Goal: Obtain resource: Download file/media

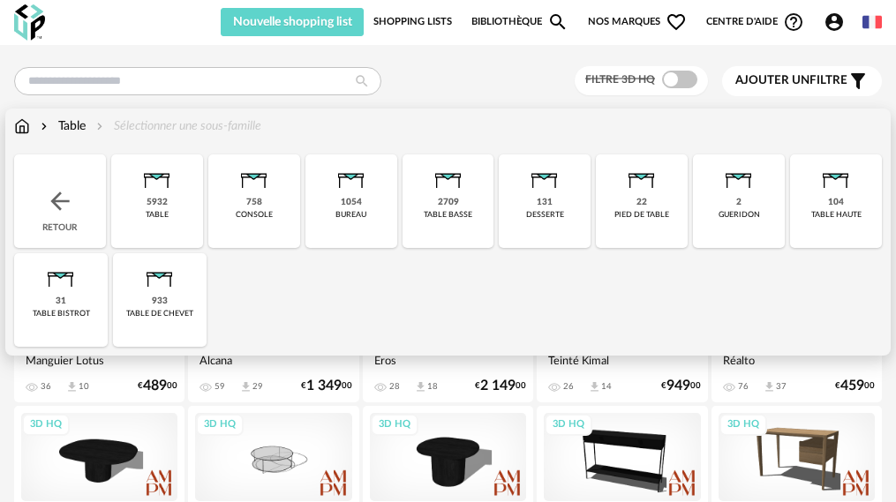
click at [148, 203] on div "5932" at bounding box center [156, 202] width 21 height 11
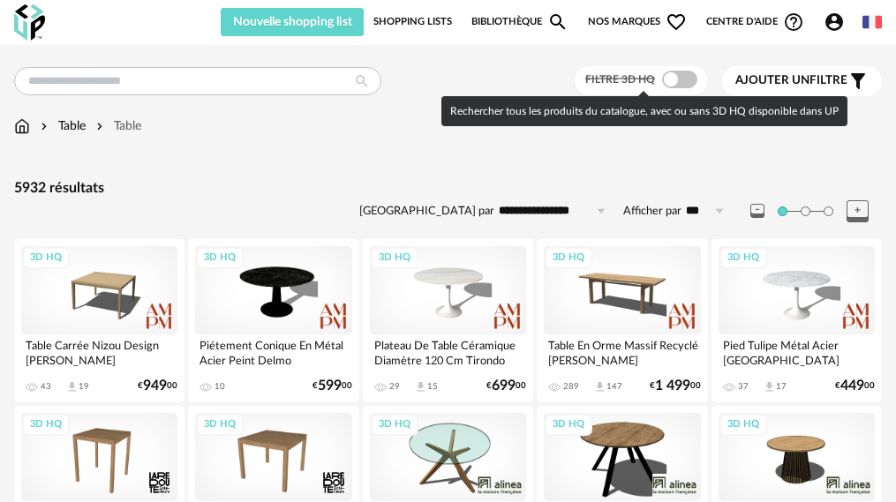
click at [684, 83] on span at bounding box center [679, 80] width 35 height 18
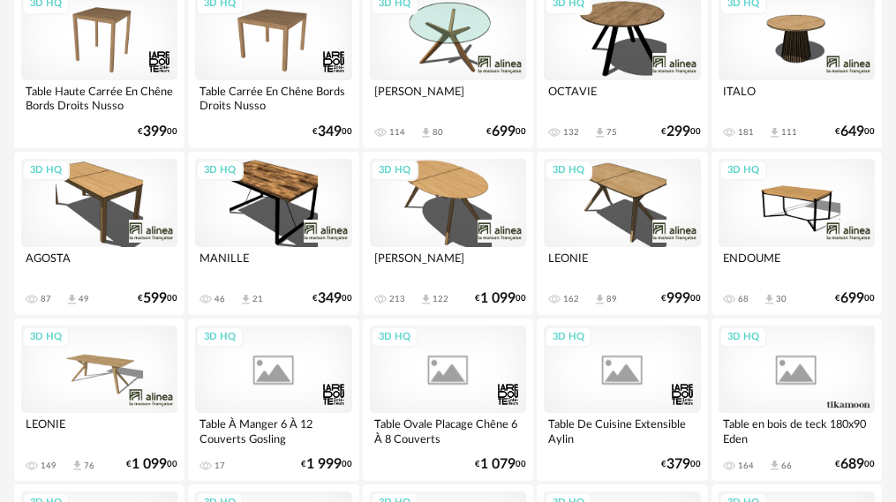
scroll to position [441, 0]
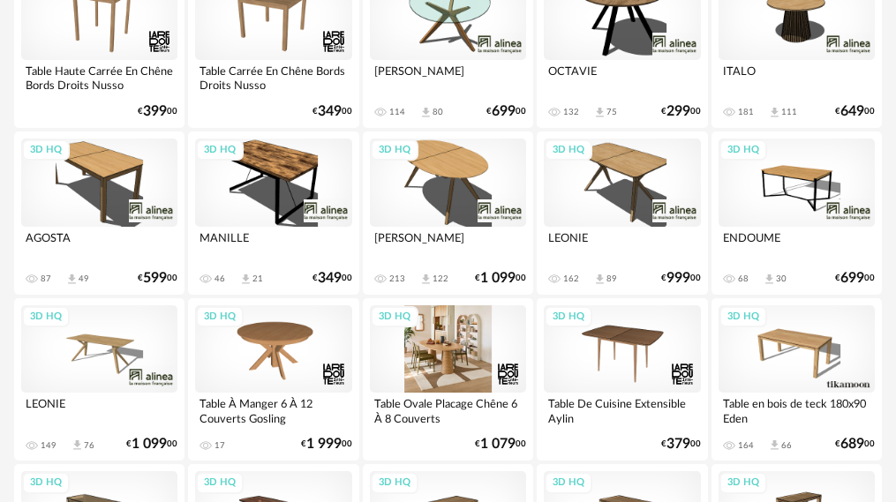
click at [448, 340] on div "3D HQ" at bounding box center [448, 349] width 156 height 88
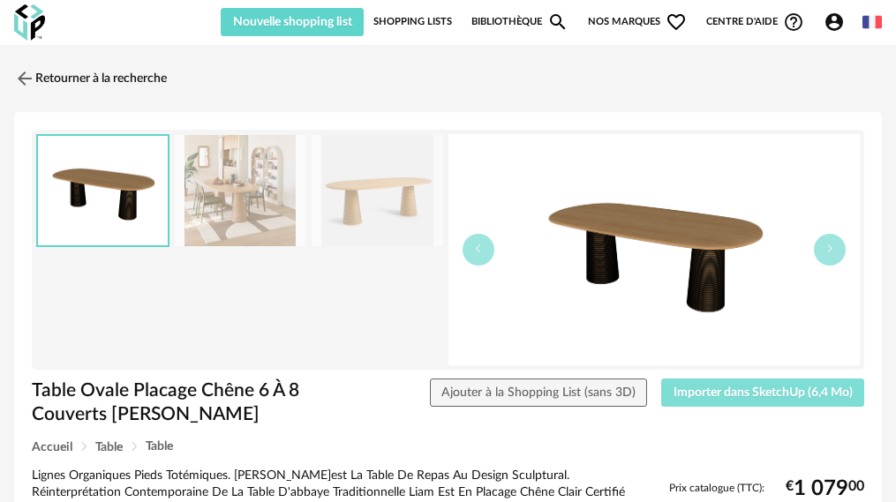
click at [719, 394] on span "Importer dans SketchUp (6,4 Mo)" at bounding box center [762, 392] width 179 height 12
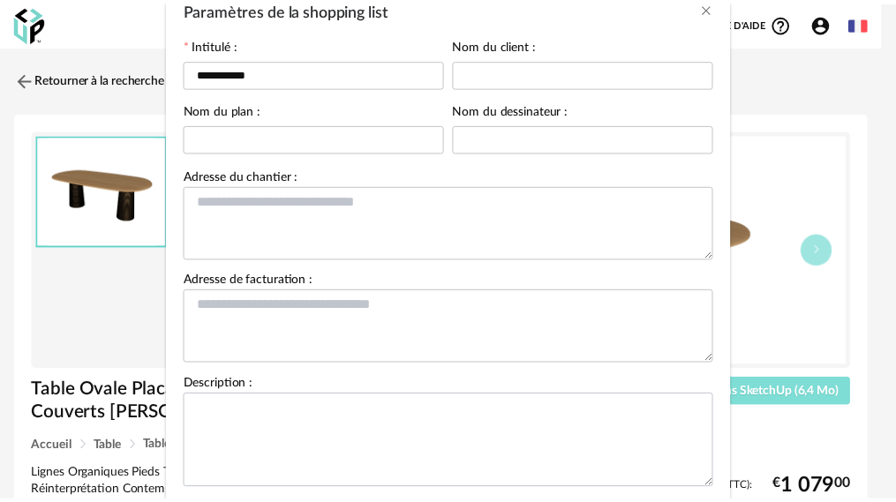
scroll to position [204, 0]
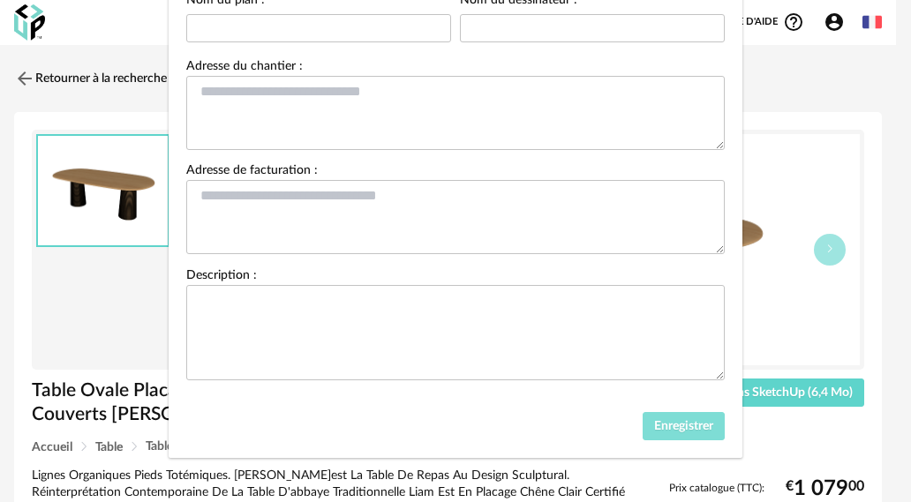
click at [676, 432] on button "Enregistrer" at bounding box center [683, 426] width 83 height 28
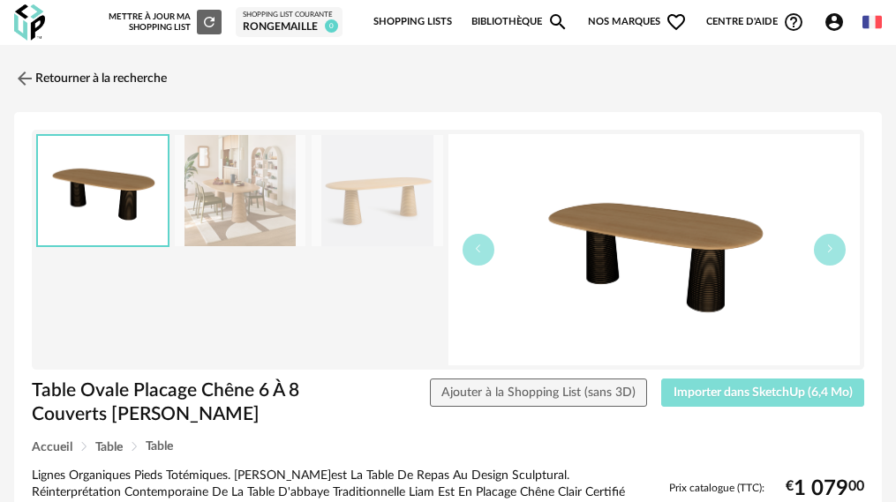
click at [716, 394] on span "Importer dans SketchUp (6,4 Mo)" at bounding box center [762, 392] width 179 height 12
click at [755, 396] on span "Importer dans SketchUp (6,4 Mo)" at bounding box center [762, 392] width 179 height 12
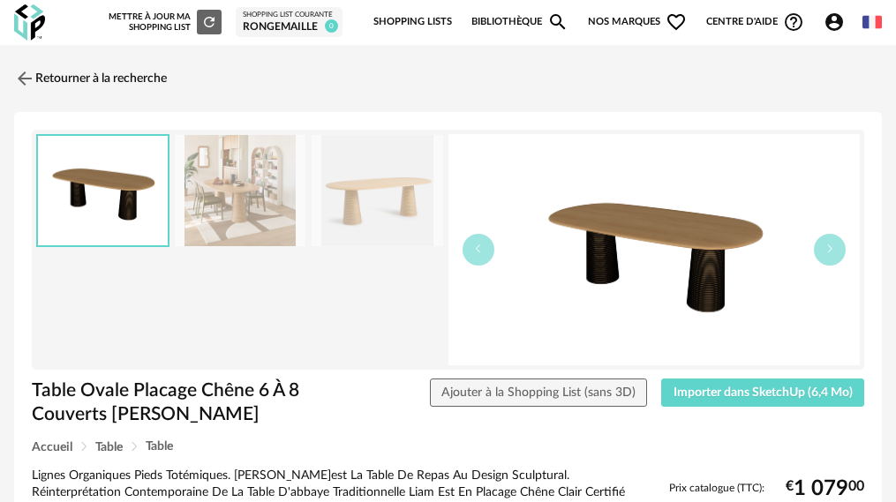
click at [306, 25] on div "rongemaille" at bounding box center [289, 27] width 93 height 14
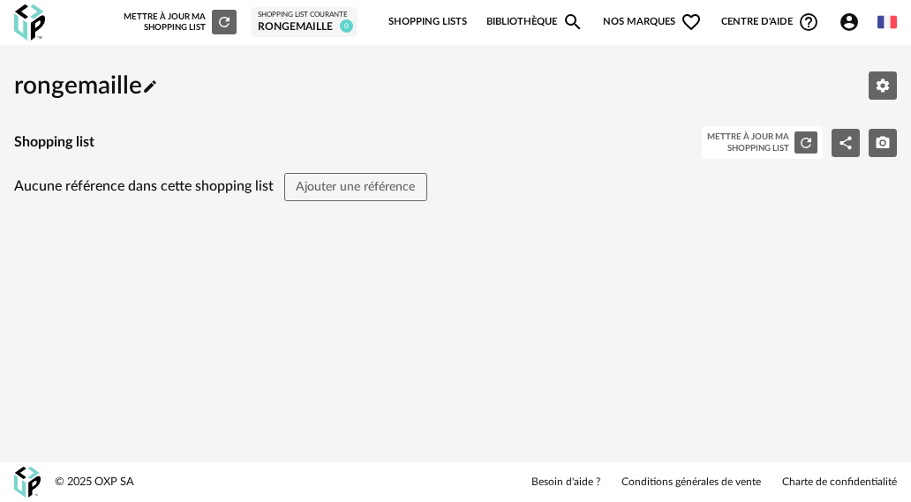
click at [216, 22] on icon "Refresh icon" at bounding box center [224, 22] width 16 height 16
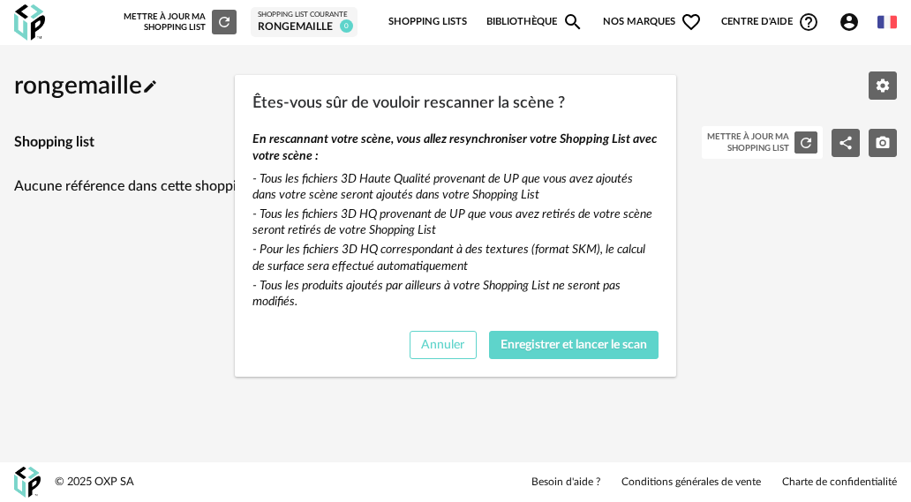
click at [429, 346] on span "Annuler" at bounding box center [442, 345] width 43 height 12
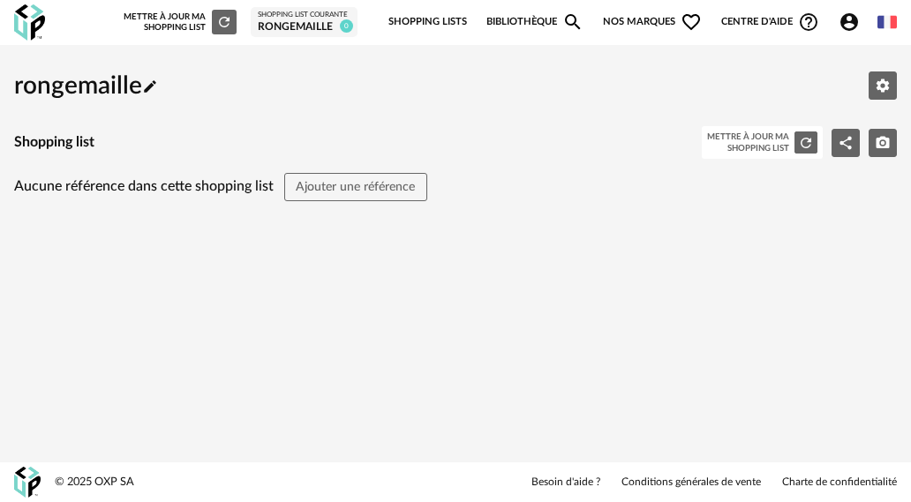
click at [36, 11] on img at bounding box center [29, 22] width 31 height 36
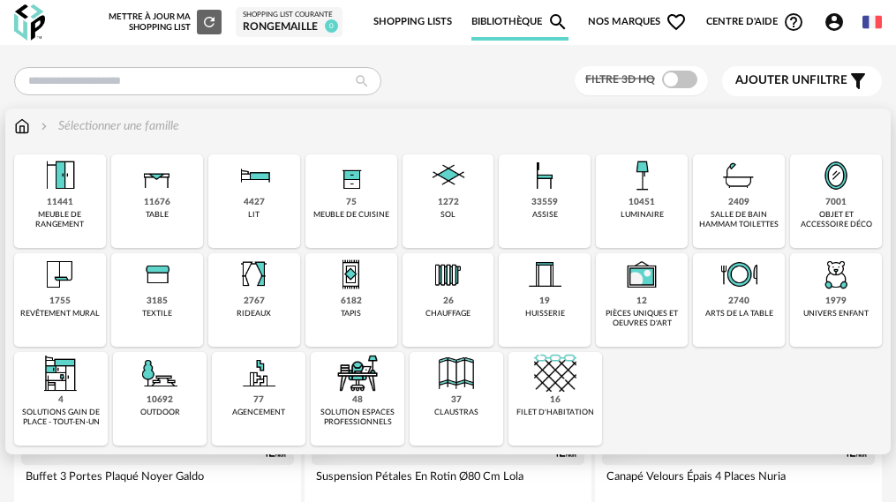
click at [136, 186] on img at bounding box center [157, 175] width 42 height 42
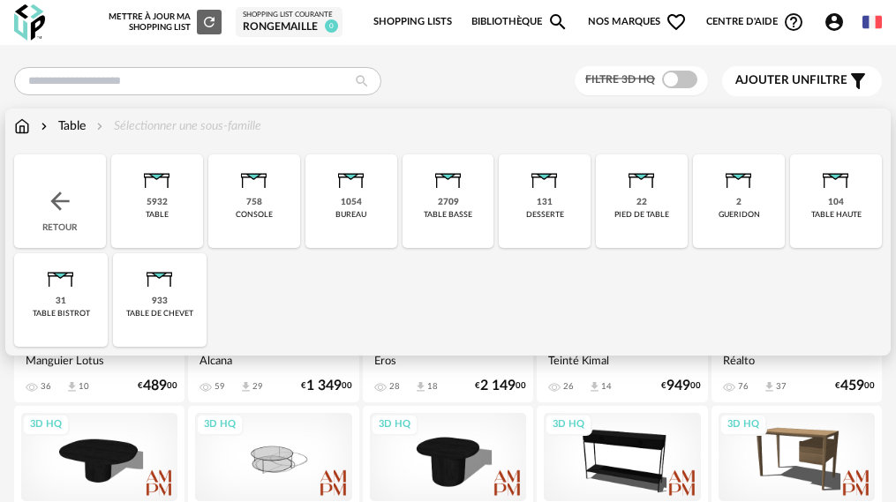
click at [148, 186] on img at bounding box center [157, 175] width 42 height 42
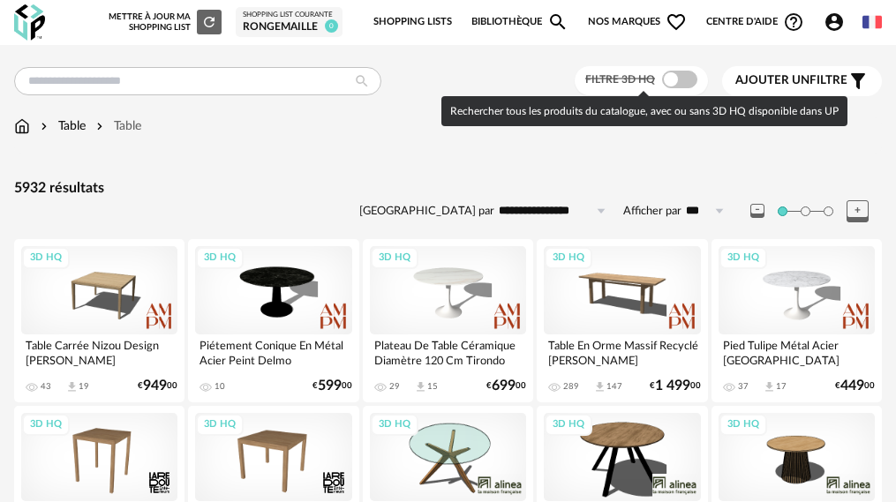
click at [678, 81] on span at bounding box center [679, 80] width 35 height 18
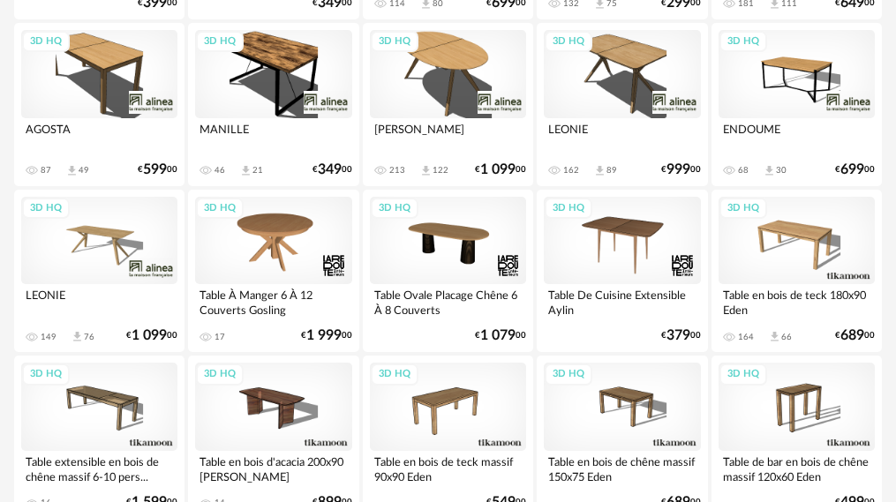
scroll to position [618, 0]
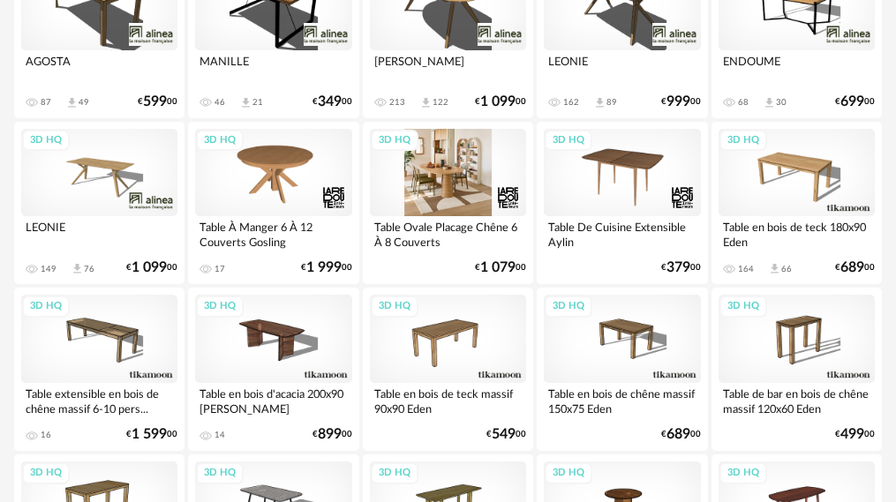
click at [439, 172] on div "3D HQ" at bounding box center [448, 173] width 156 height 88
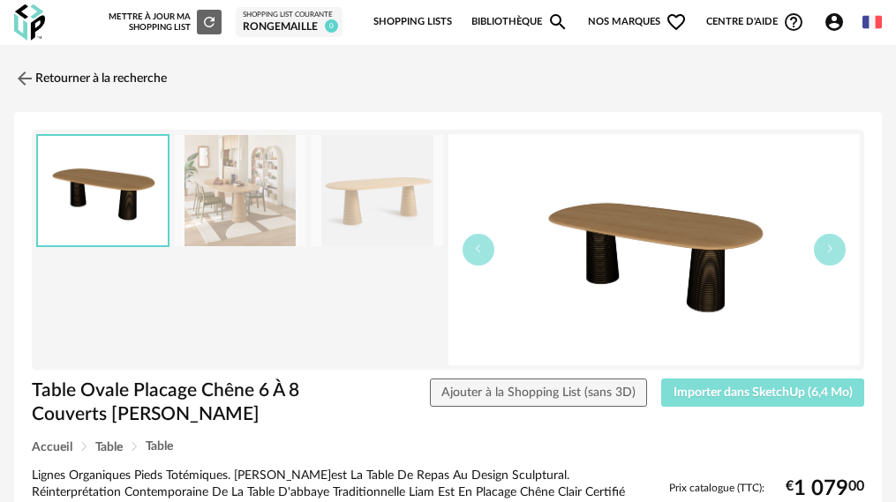
click at [701, 391] on span "Importer dans SketchUp (6,4 Mo)" at bounding box center [762, 392] width 179 height 12
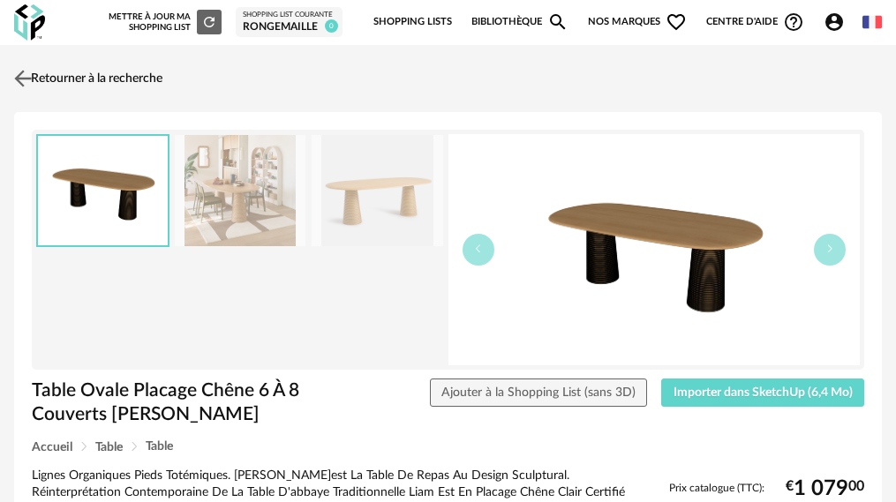
click at [27, 79] on img at bounding box center [24, 78] width 26 height 26
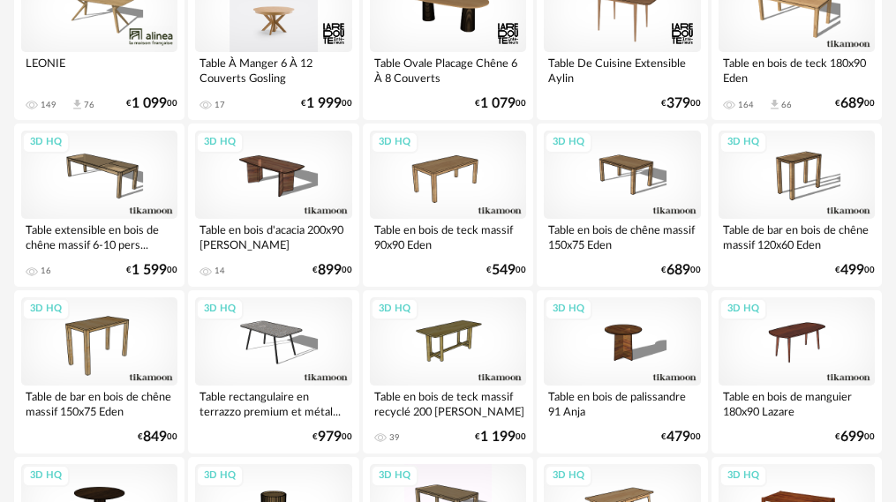
scroll to position [794, 0]
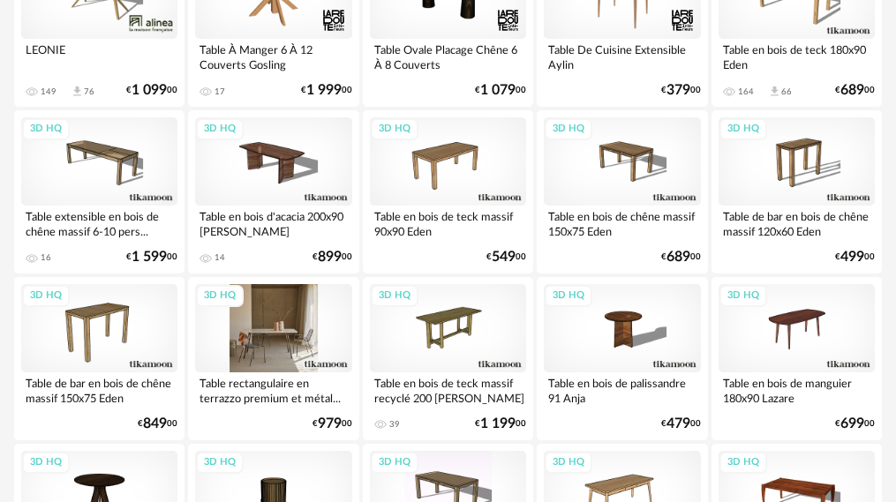
click at [299, 331] on div "3D HQ" at bounding box center [273, 328] width 156 height 88
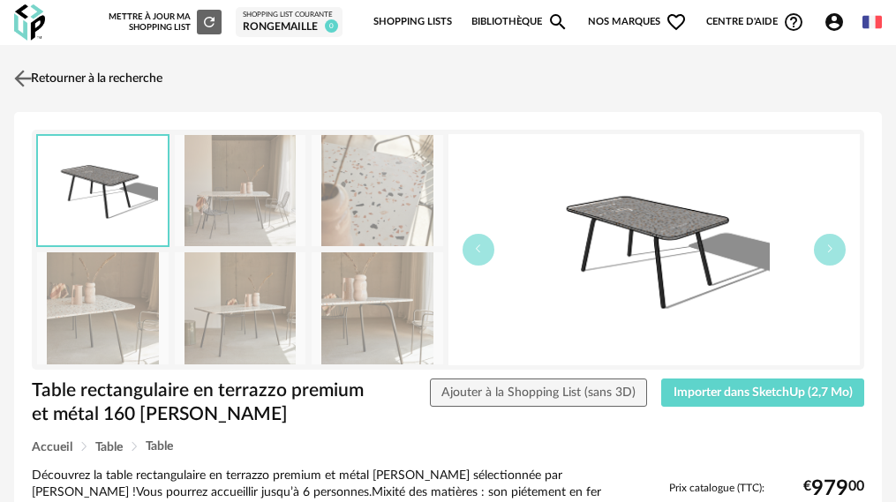
click at [19, 80] on img at bounding box center [24, 78] width 26 height 26
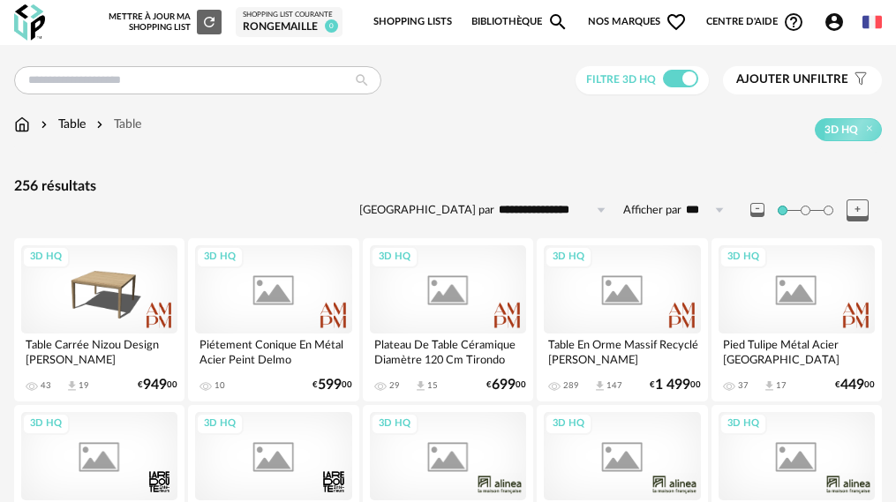
scroll to position [794, 0]
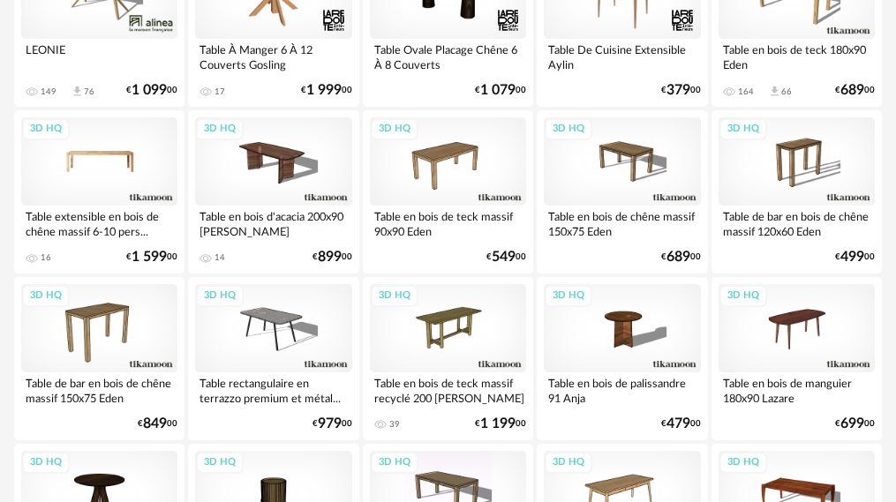
click at [116, 158] on div "3D HQ" at bounding box center [99, 161] width 156 height 88
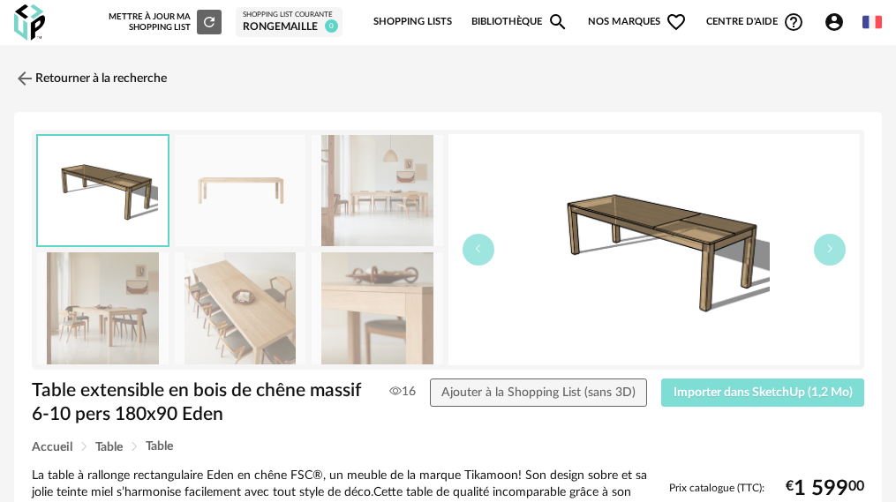
click at [716, 406] on button "Importer dans SketchUp (1,2 Mo)" at bounding box center [762, 393] width 203 height 28
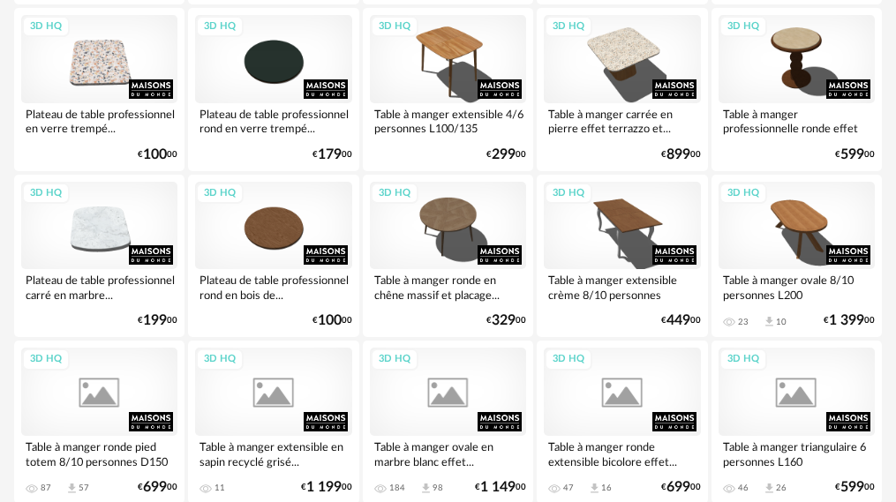
scroll to position [1428, 0]
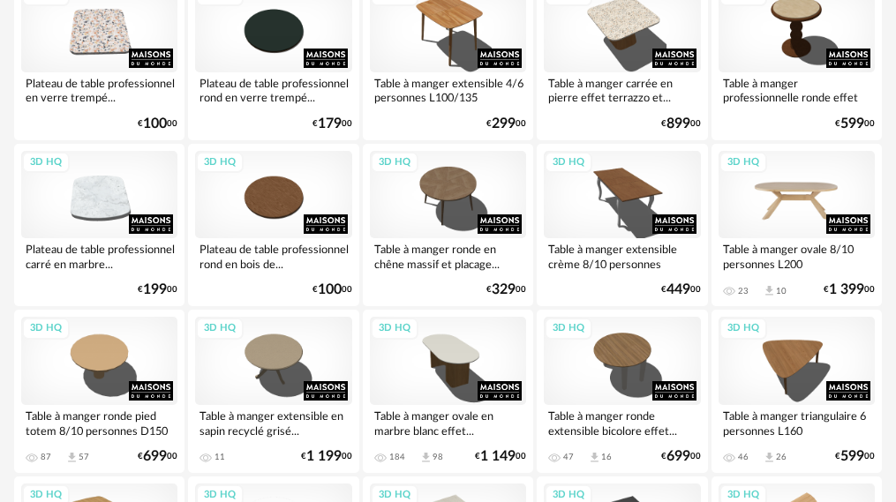
click at [784, 199] on div "3D HQ" at bounding box center [796, 195] width 156 height 88
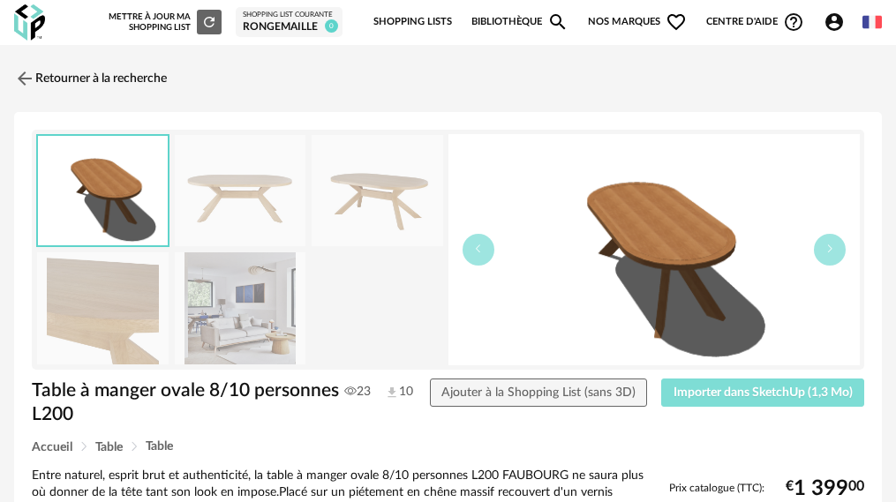
click at [706, 386] on span "Importer dans SketchUp (1,3 Mo)" at bounding box center [762, 392] width 179 height 12
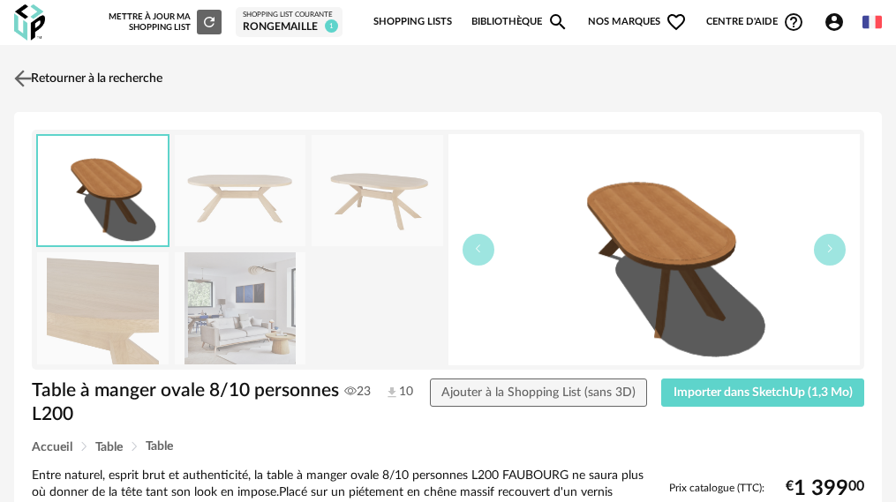
click at [26, 79] on img at bounding box center [24, 78] width 26 height 26
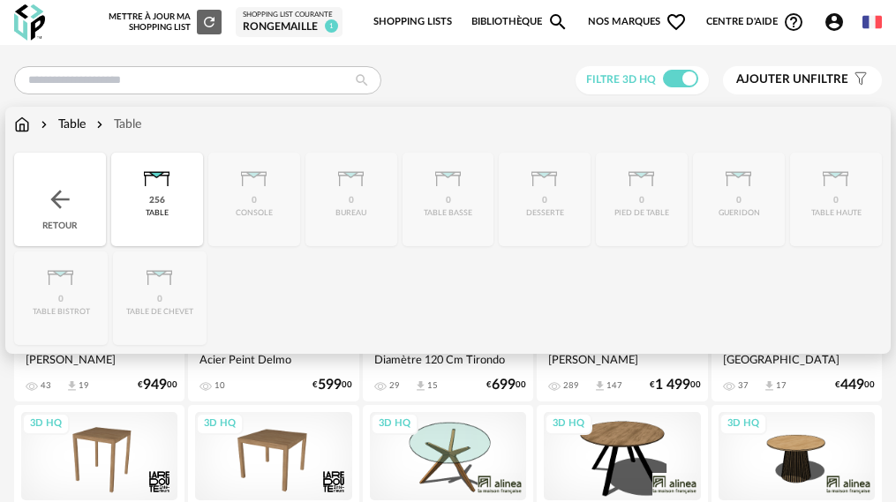
click at [15, 129] on img at bounding box center [22, 125] width 16 height 18
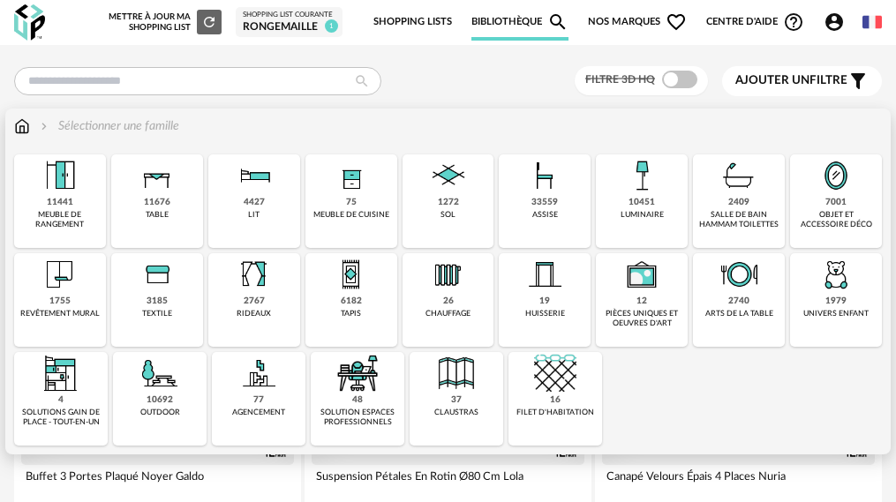
click at [523, 193] on img at bounding box center [544, 175] width 42 height 42
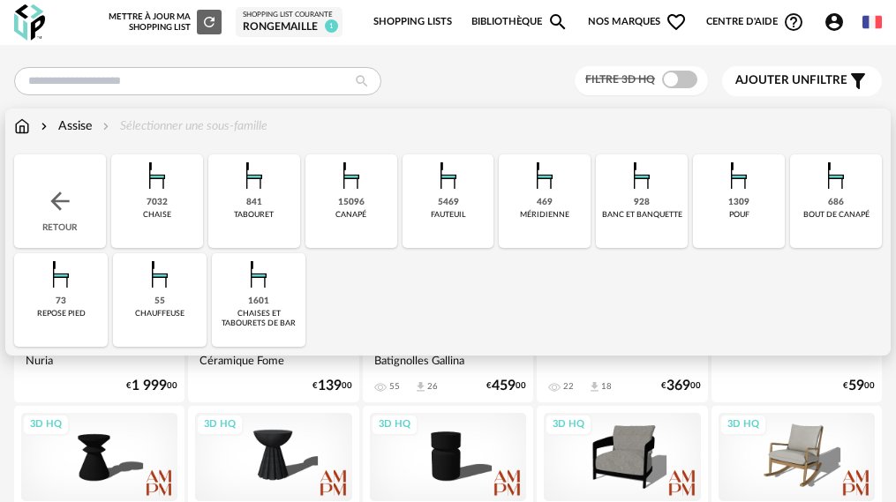
click at [338, 201] on div "15096" at bounding box center [351, 202] width 26 height 11
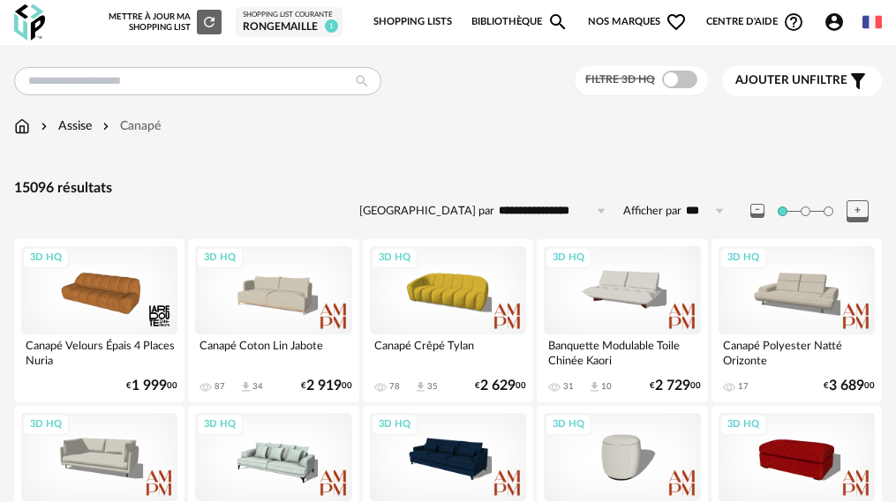
scroll to position [88, 0]
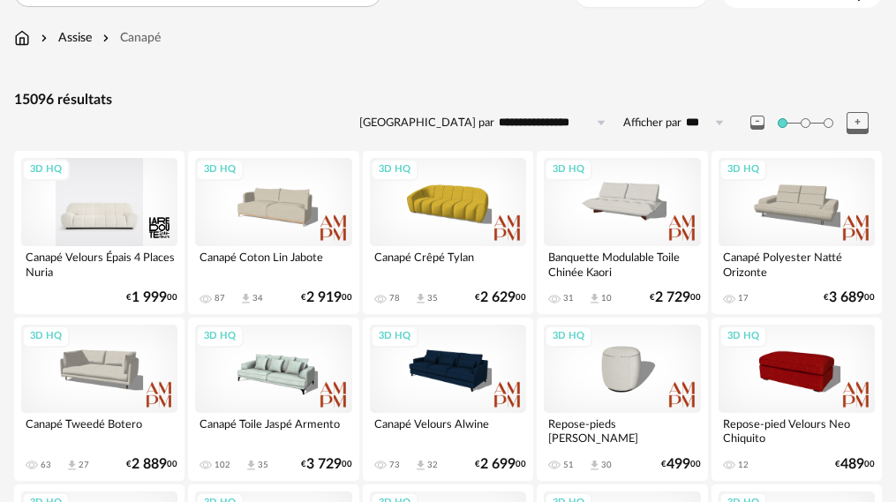
click at [130, 216] on div "3D HQ" at bounding box center [99, 202] width 156 height 88
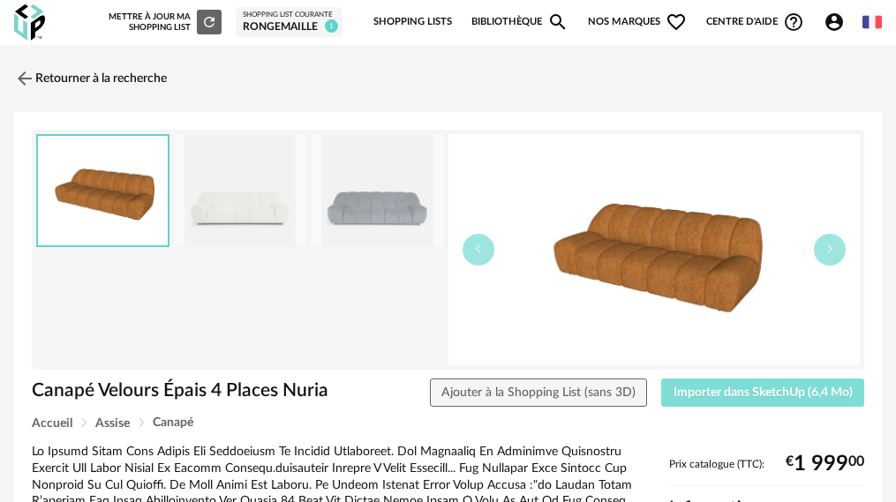
click at [798, 398] on span "Importer dans SketchUp (6,4 Mo)" at bounding box center [762, 392] width 179 height 12
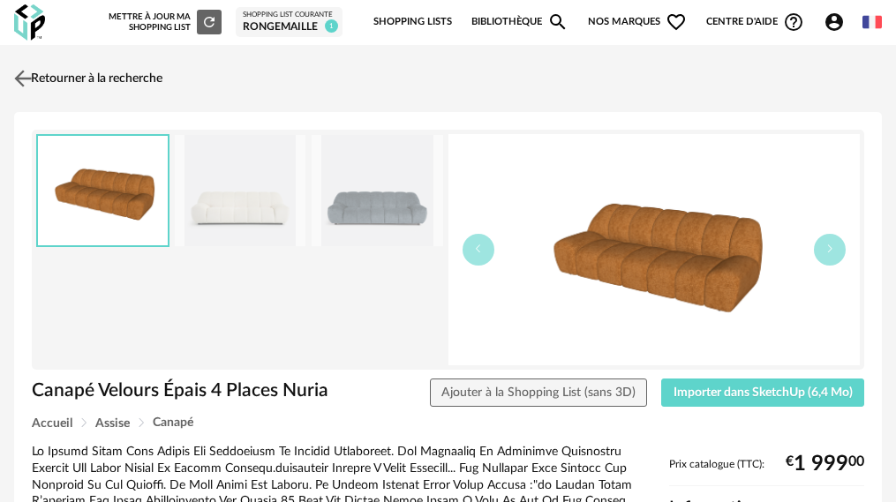
click at [24, 84] on img at bounding box center [24, 78] width 26 height 26
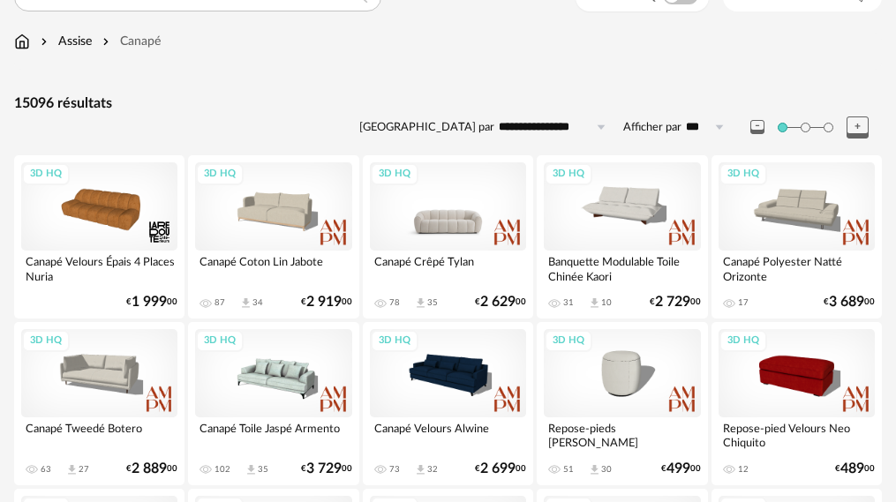
scroll to position [56, 0]
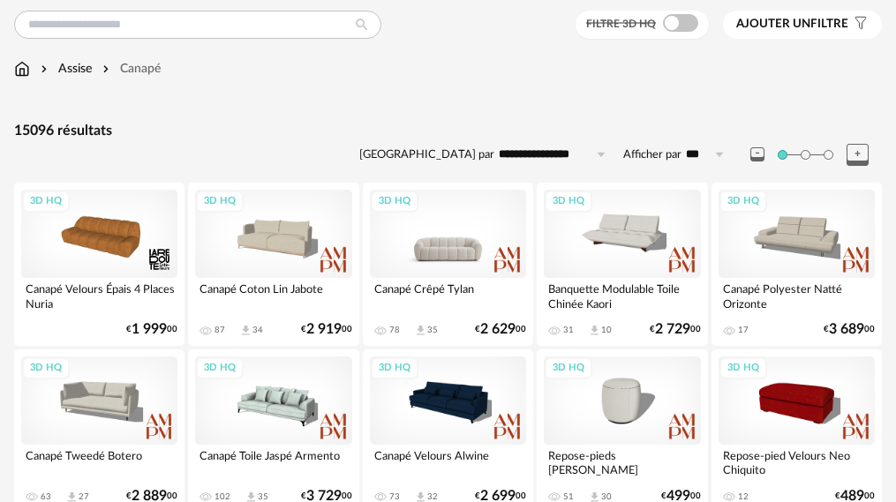
click at [452, 235] on div "3D HQ" at bounding box center [448, 234] width 156 height 88
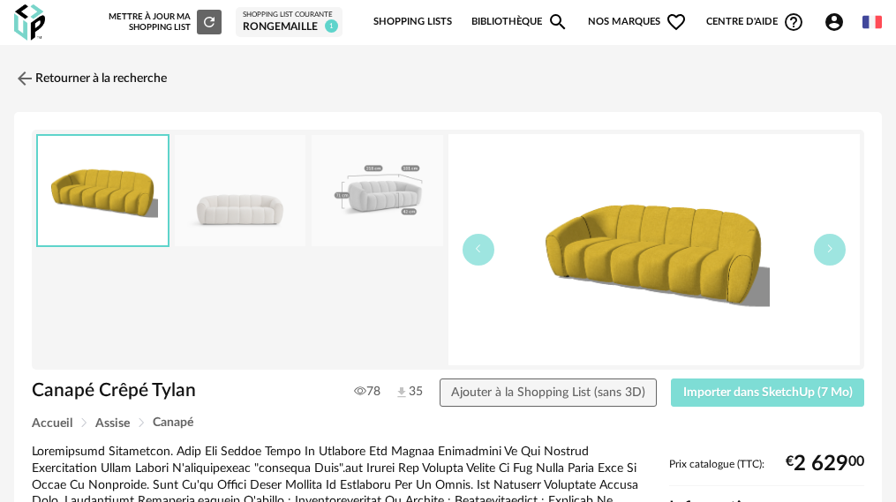
click at [702, 394] on span "Importer dans SketchUp (7 Mo)" at bounding box center [767, 392] width 169 height 12
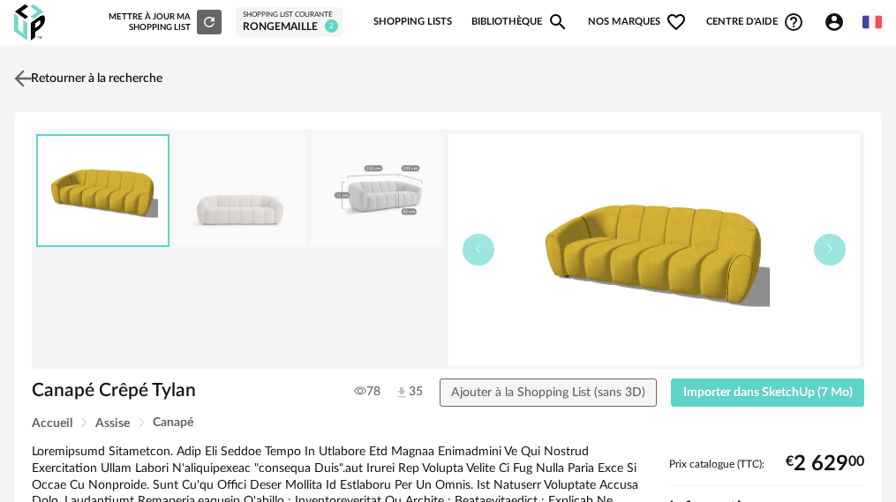
click at [27, 84] on img at bounding box center [24, 78] width 26 height 26
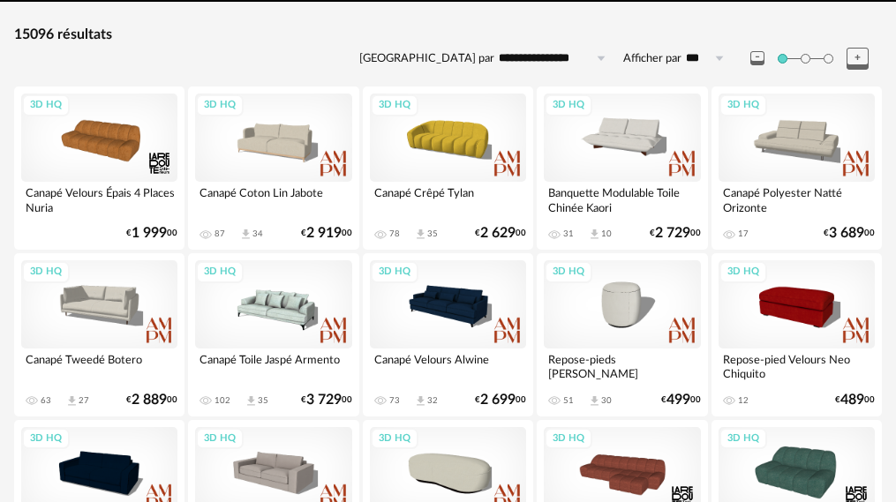
scroll to position [61, 0]
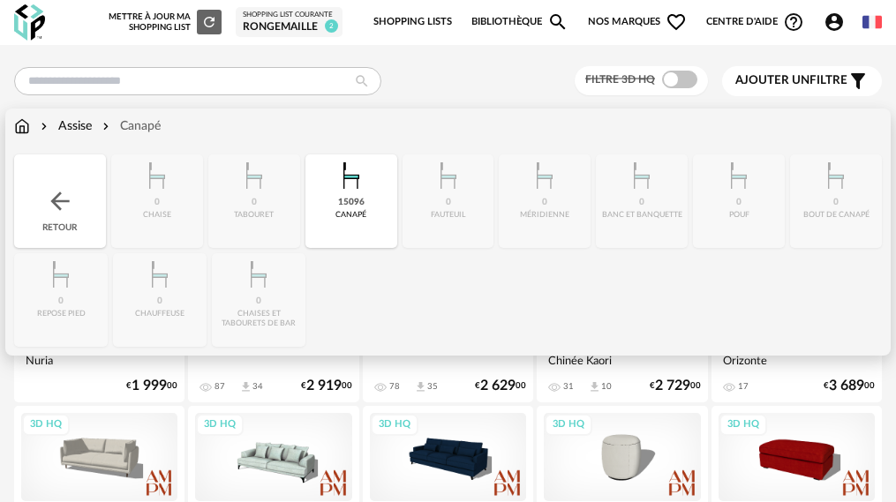
click at [76, 124] on div "Assise" at bounding box center [64, 126] width 55 height 18
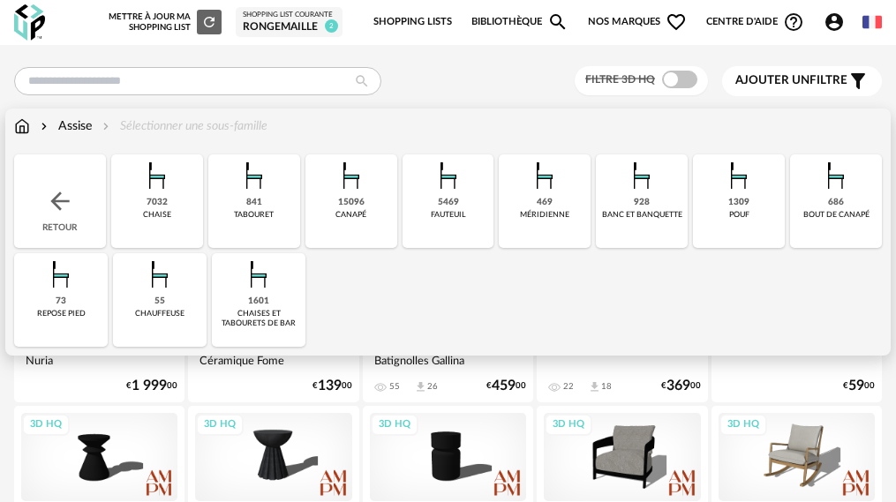
click at [148, 180] on img at bounding box center [157, 175] width 42 height 42
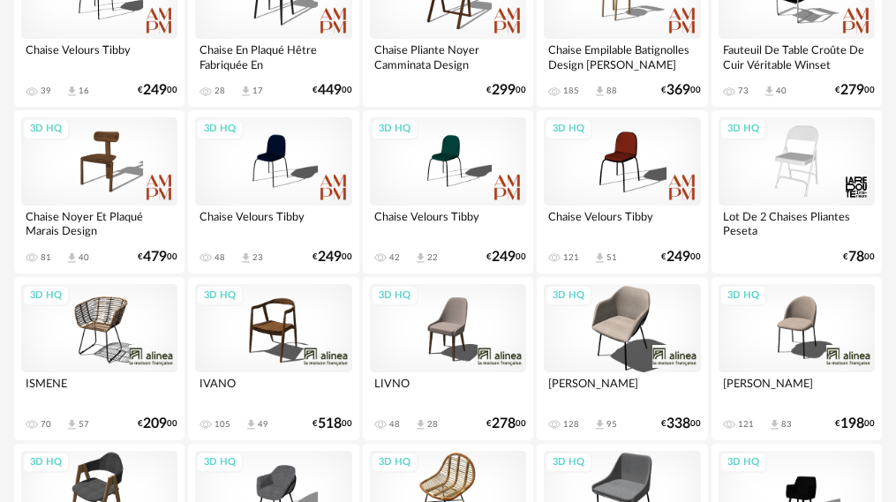
scroll to position [265, 0]
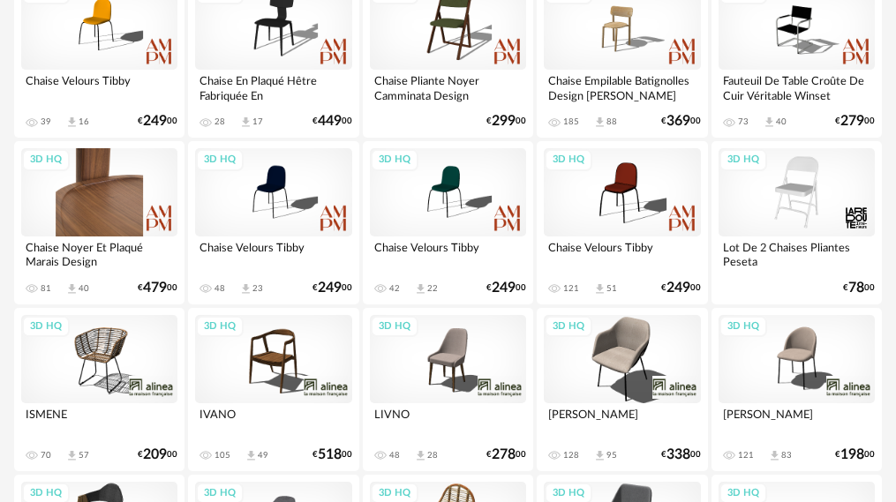
click at [116, 188] on div "3D HQ" at bounding box center [99, 192] width 156 height 88
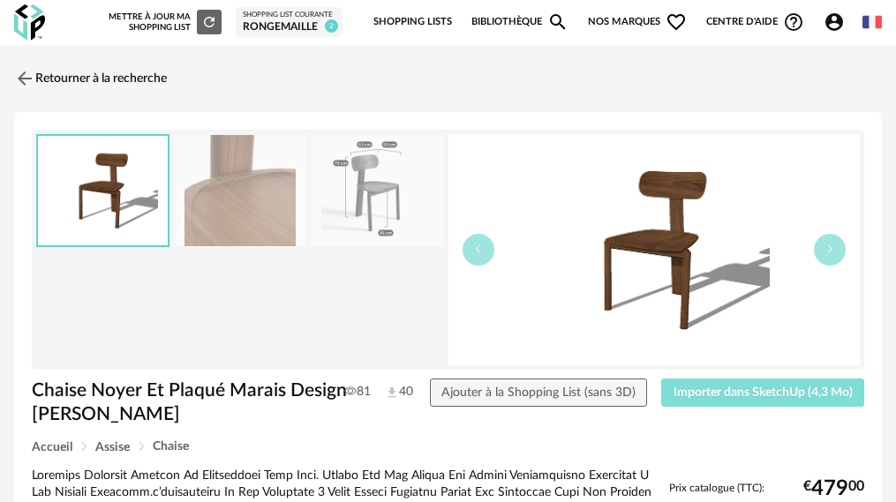
click at [717, 403] on button "Importer dans SketchUp (4,3 Mo)" at bounding box center [762, 393] width 203 height 28
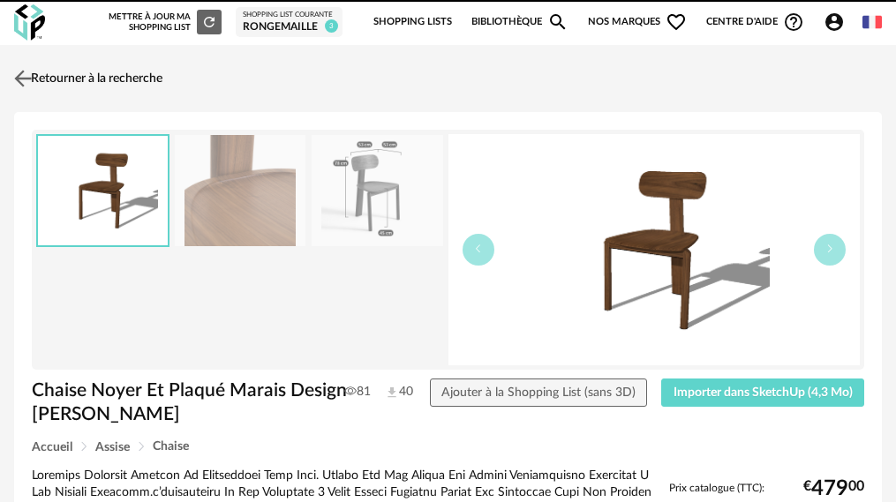
click at [22, 84] on img at bounding box center [24, 78] width 26 height 26
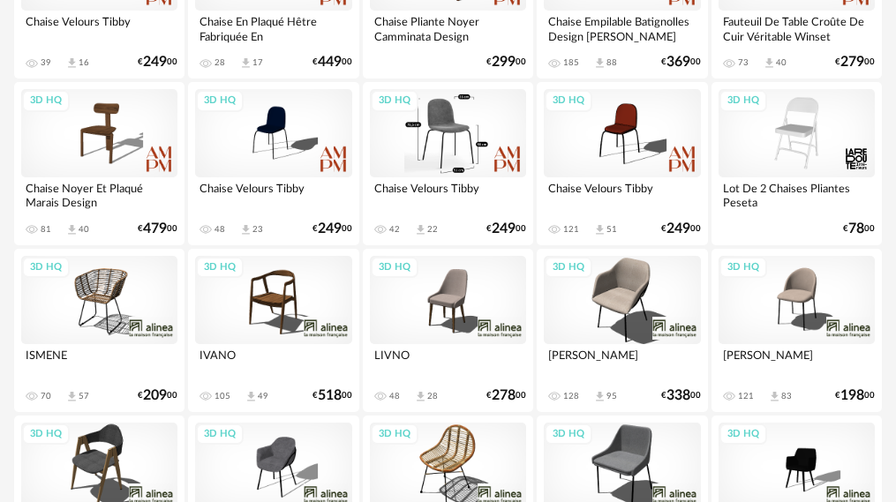
scroll to position [353, 0]
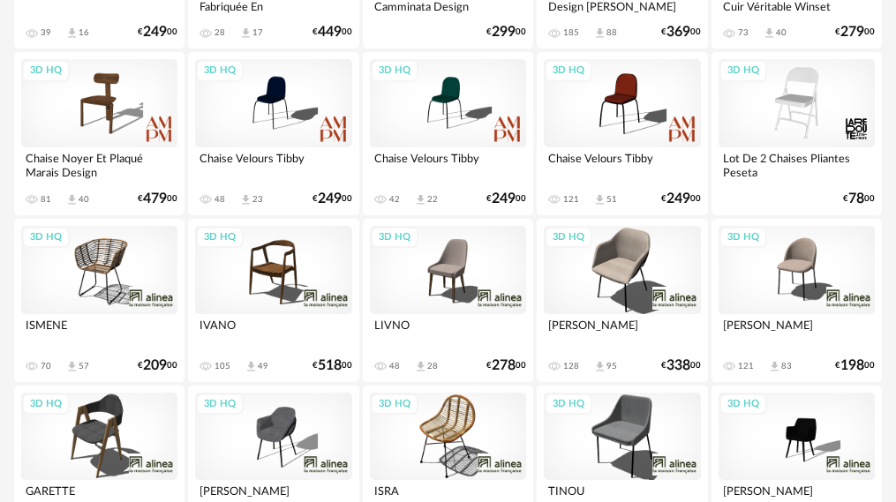
click at [817, 269] on div "3D HQ" at bounding box center [796, 270] width 156 height 88
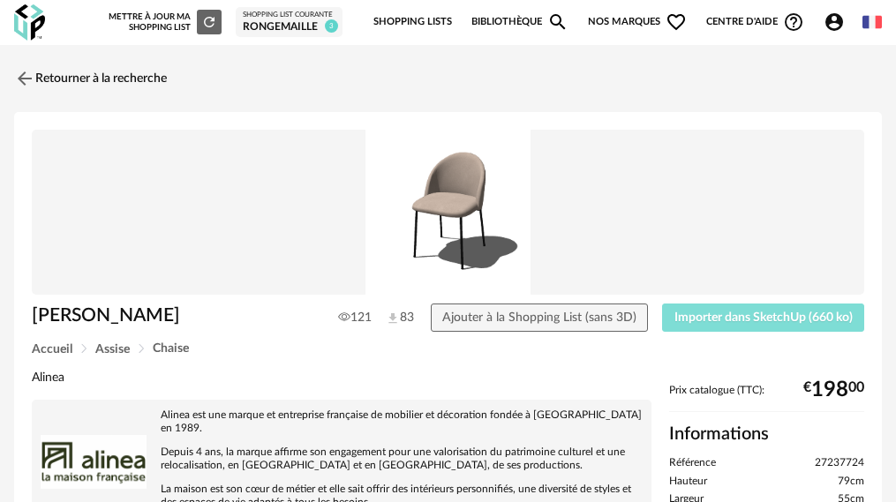
click at [739, 319] on span "Importer dans SketchUp (660 ko)" at bounding box center [763, 317] width 178 height 12
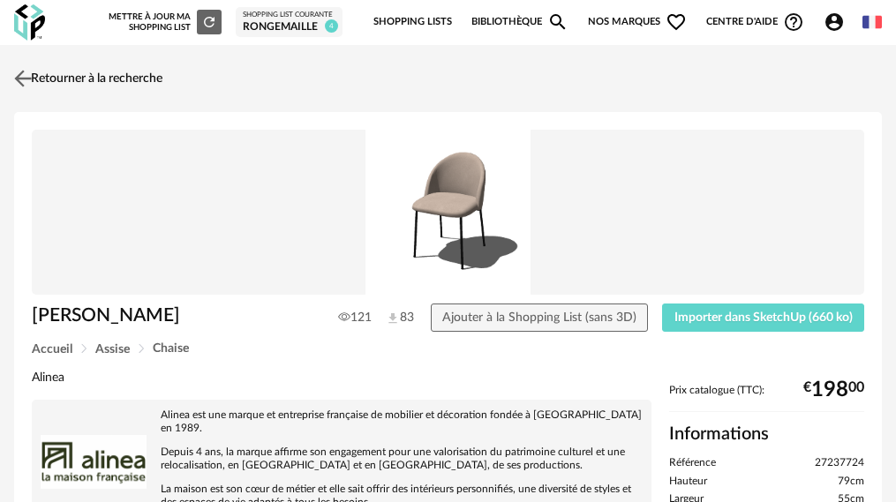
click at [23, 74] on img at bounding box center [24, 78] width 26 height 26
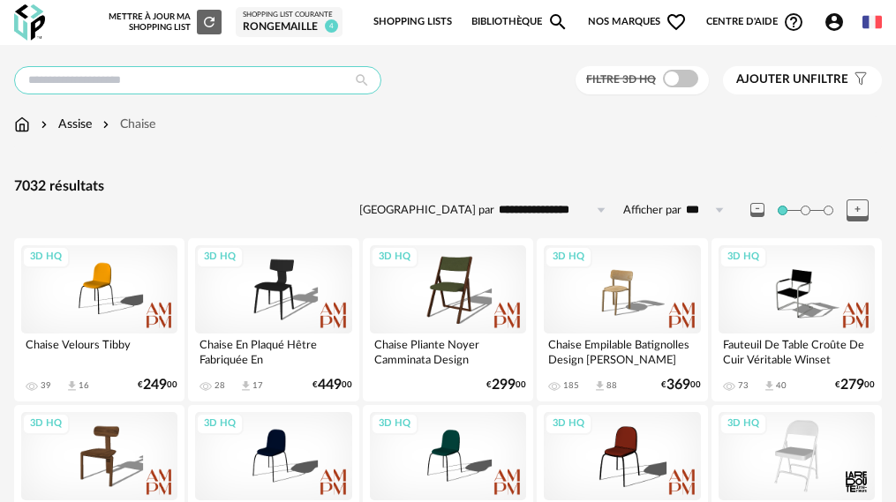
click at [109, 75] on input "text" at bounding box center [197, 80] width 367 height 28
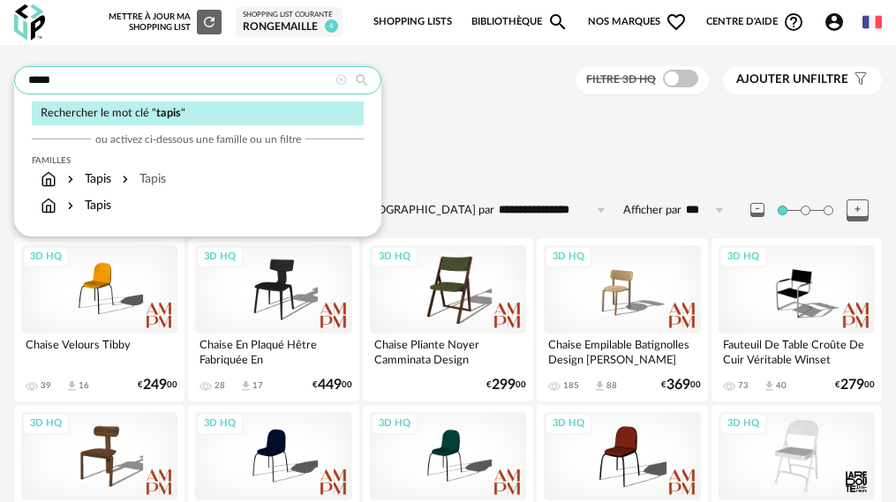
type input "*****"
type input "**********"
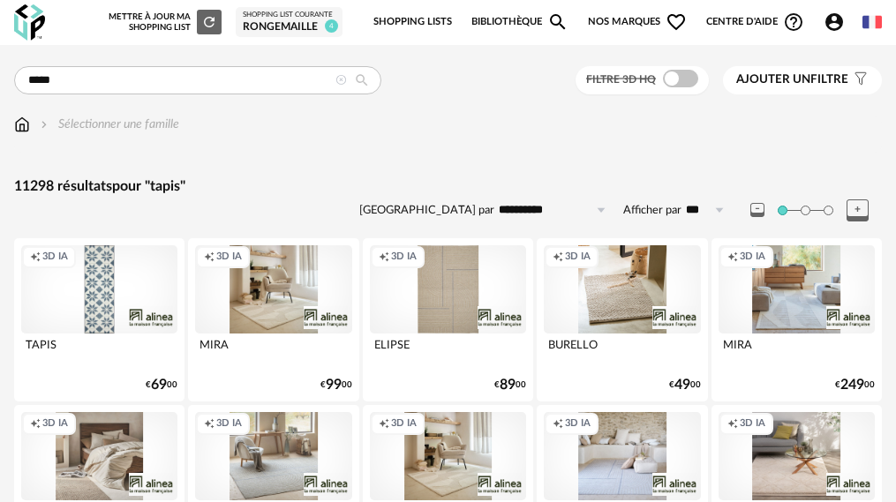
click at [673, 78] on span at bounding box center [680, 79] width 35 height 18
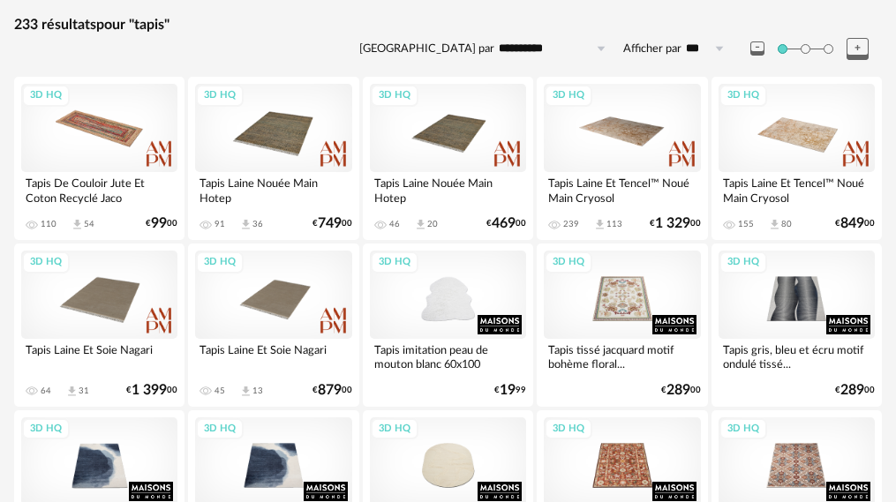
scroll to position [176, 0]
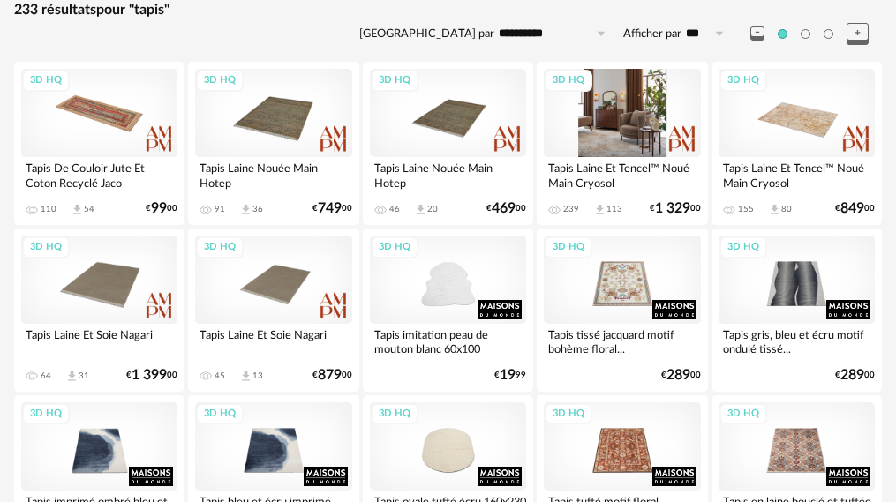
click at [612, 113] on div "3D HQ" at bounding box center [622, 113] width 156 height 88
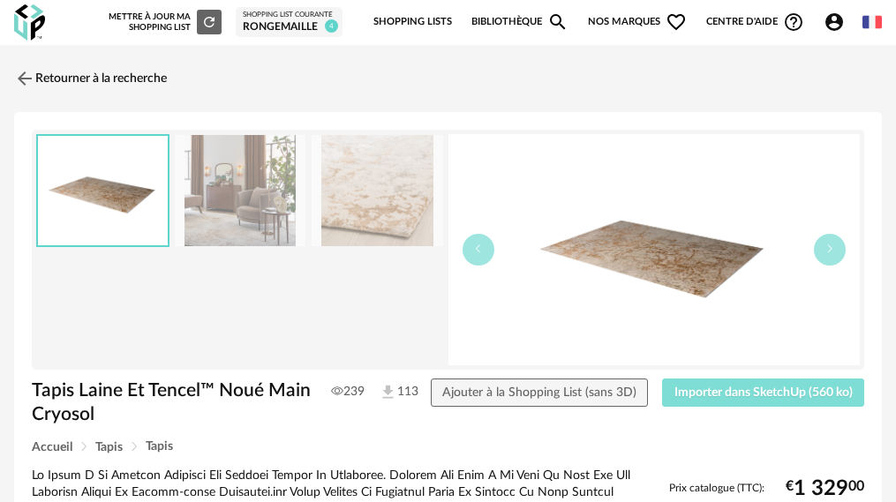
click at [717, 398] on span "Importer dans SketchUp (560 ko)" at bounding box center [763, 392] width 178 height 12
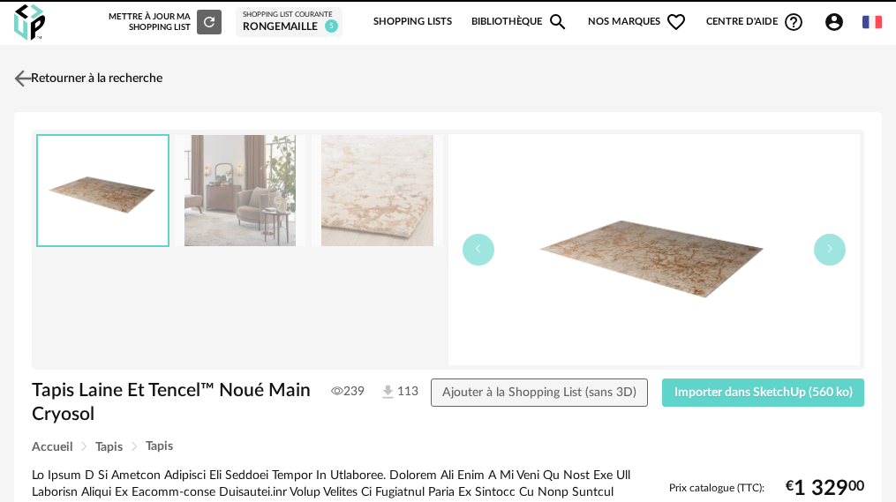
click at [20, 80] on img at bounding box center [24, 78] width 26 height 26
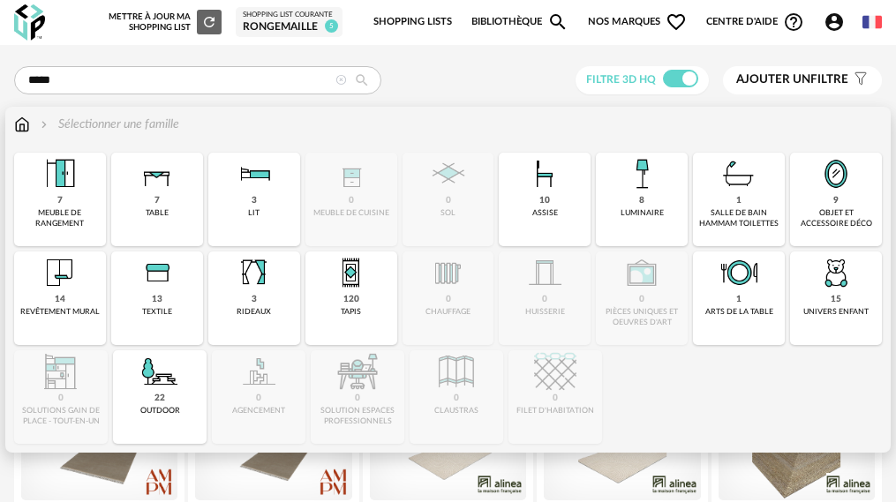
click at [26, 124] on img at bounding box center [22, 125] width 16 height 18
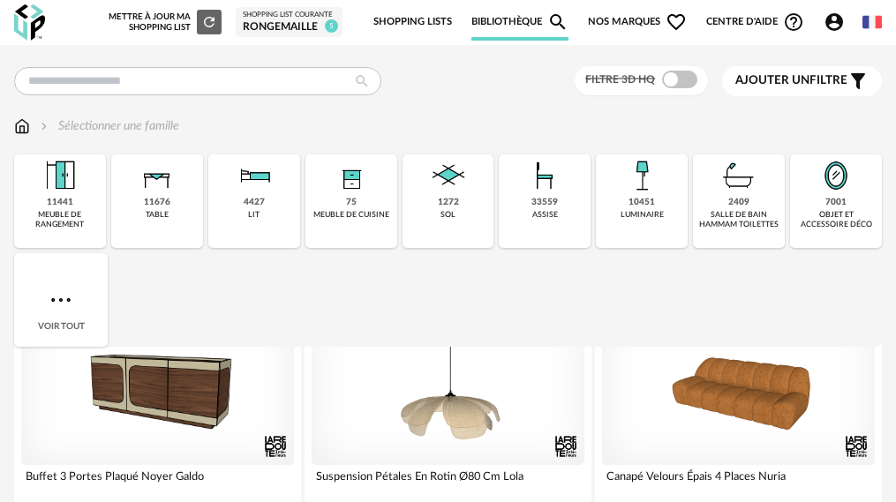
click at [73, 206] on div "11441 meuble de rangement" at bounding box center [60, 201] width 92 height 94
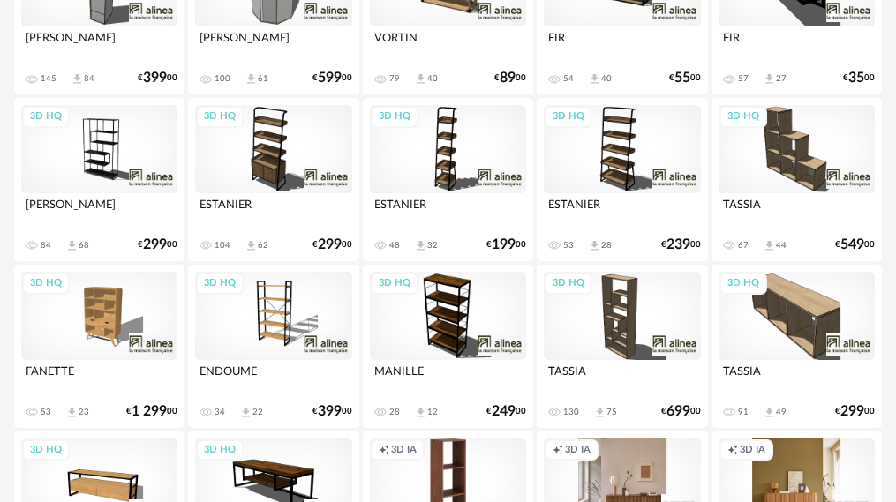
scroll to position [971, 0]
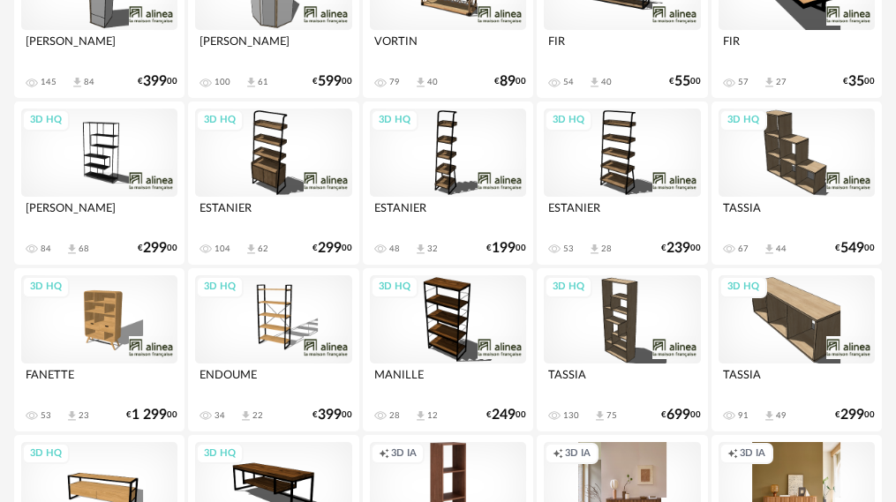
click at [101, 127] on div "3D HQ" at bounding box center [99, 153] width 156 height 88
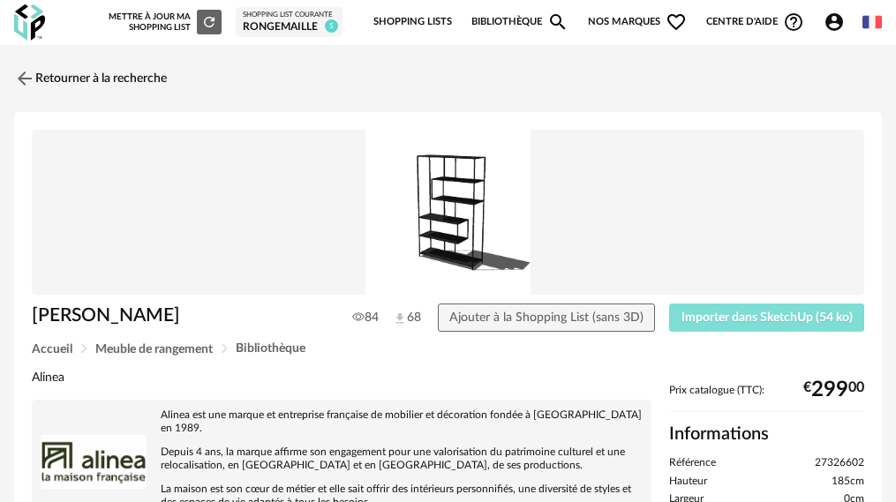
click at [710, 311] on span "Importer dans SketchUp (54 ko)" at bounding box center [766, 317] width 171 height 12
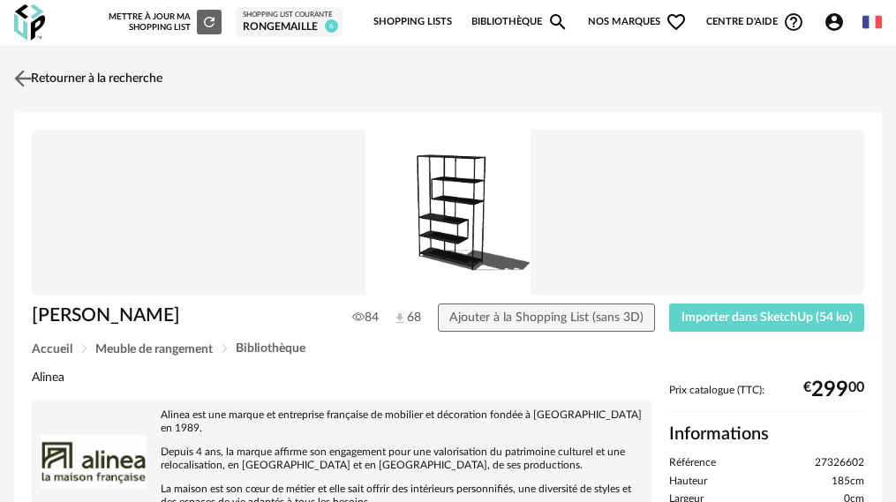
click at [19, 78] on img at bounding box center [24, 78] width 26 height 26
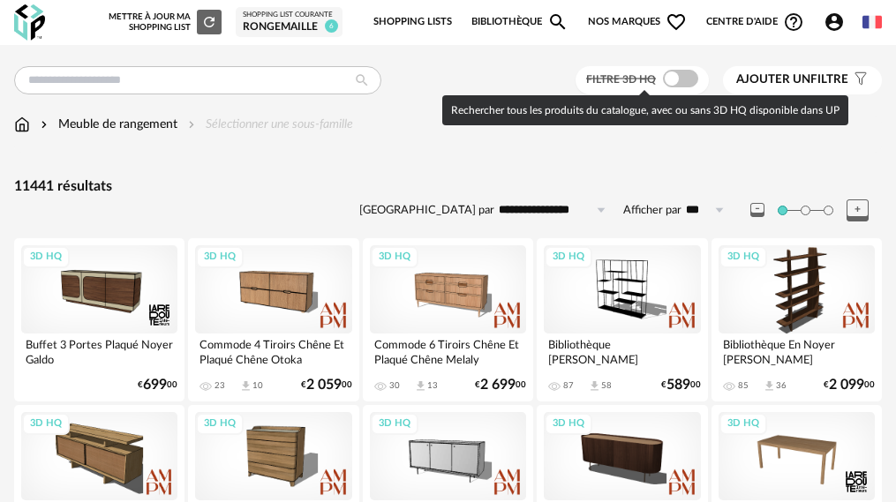
click at [683, 74] on span at bounding box center [680, 79] width 35 height 18
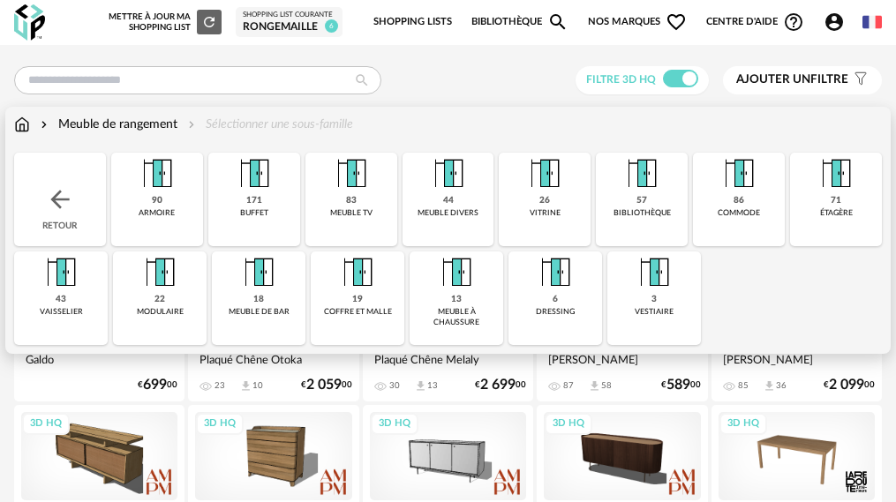
click at [234, 194] on img at bounding box center [254, 174] width 42 height 42
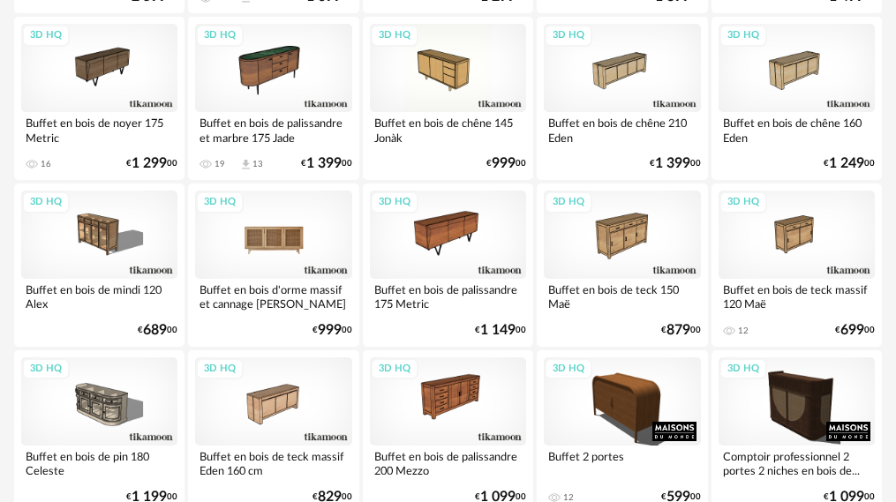
scroll to position [1147, 0]
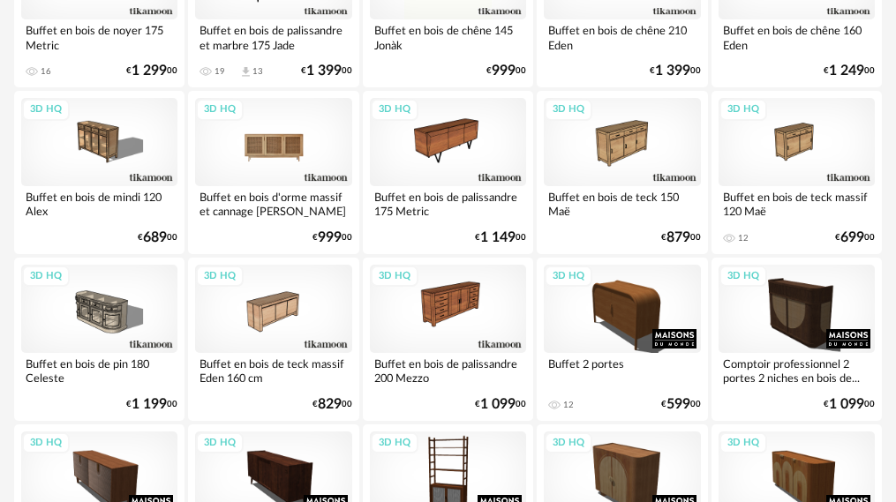
click at [279, 133] on div "3D HQ" at bounding box center [273, 142] width 156 height 88
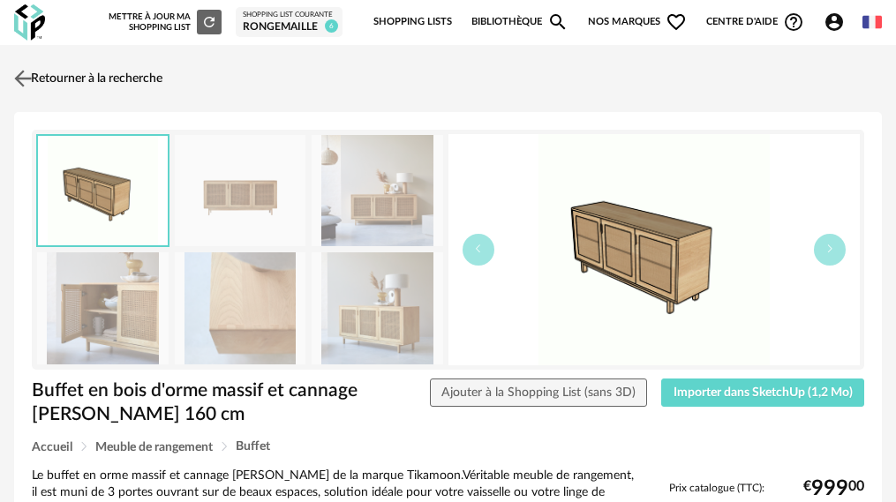
click at [34, 79] on img at bounding box center [24, 78] width 26 height 26
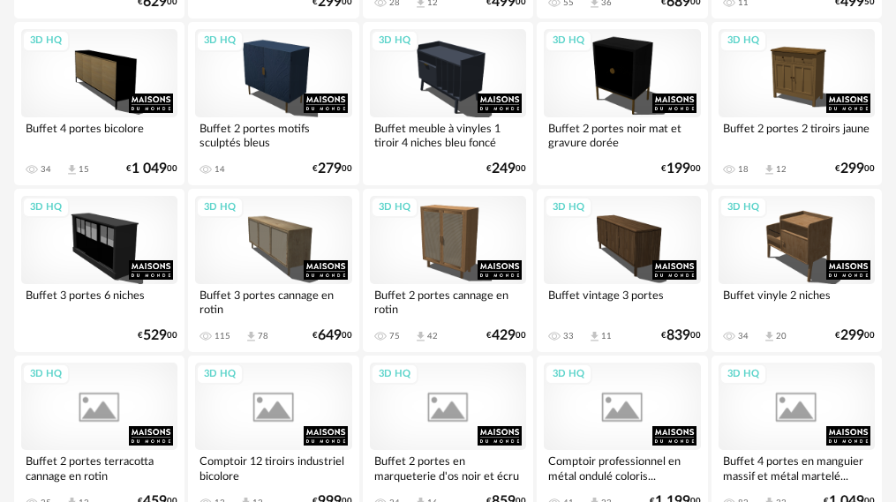
scroll to position [2735, 0]
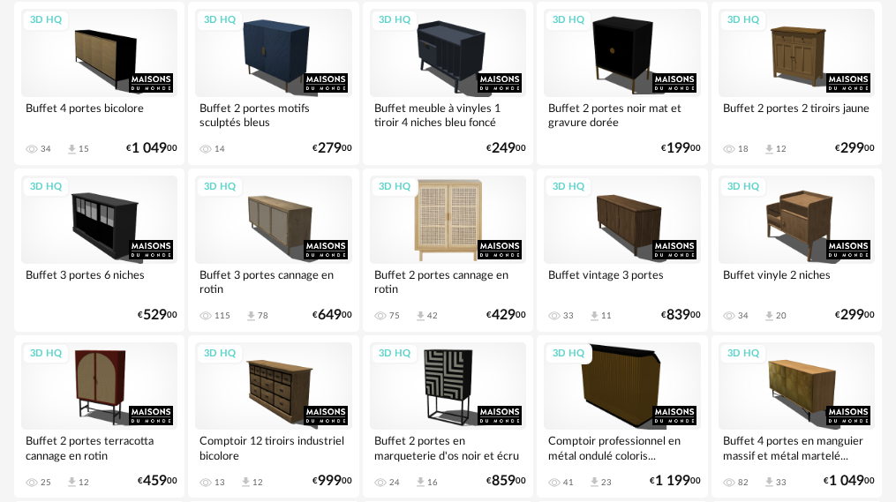
click at [447, 244] on div "3D HQ" at bounding box center [448, 220] width 156 height 88
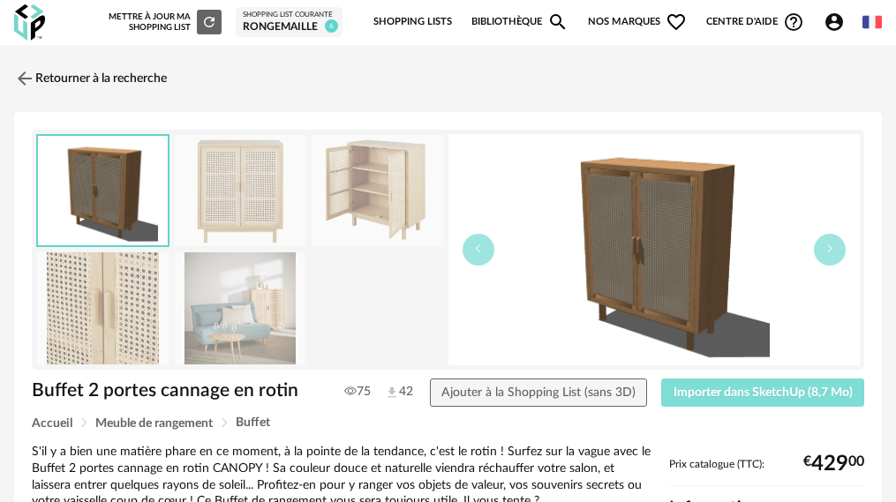
click at [726, 400] on button "Importer dans SketchUp (8,7 Mo)" at bounding box center [762, 393] width 203 height 28
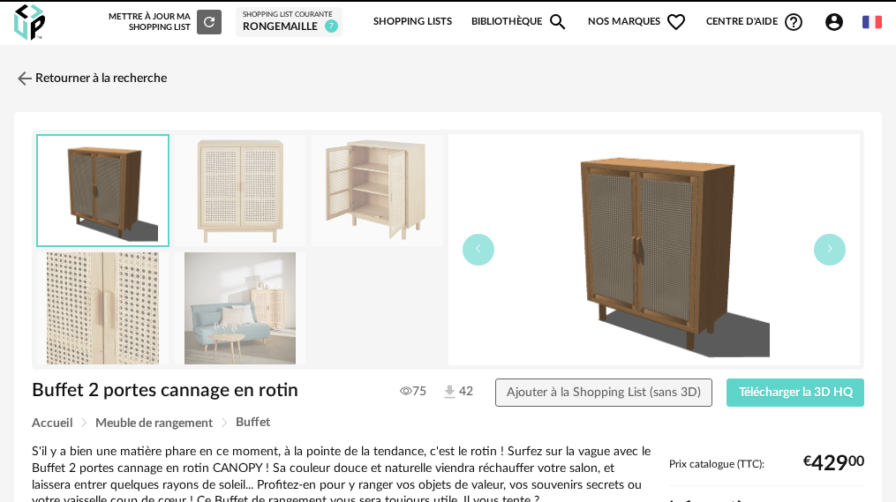
click at [23, 78] on img at bounding box center [24, 78] width 21 height 21
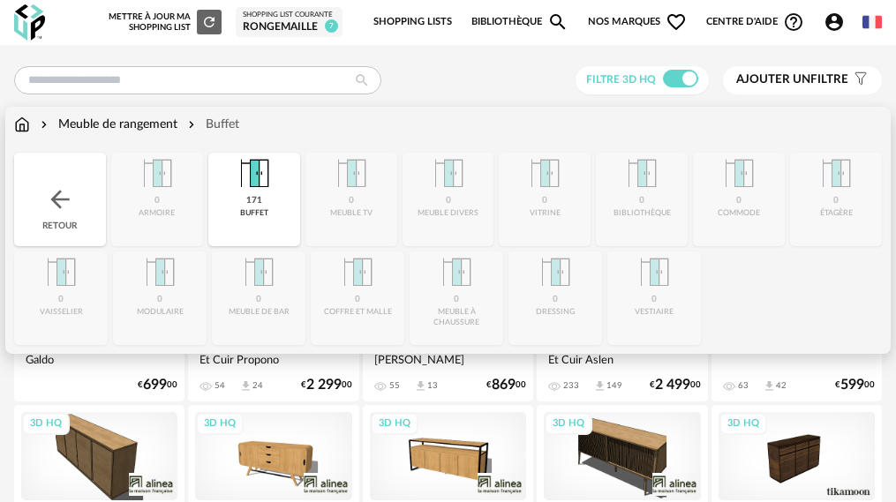
click at [21, 127] on img at bounding box center [22, 125] width 16 height 18
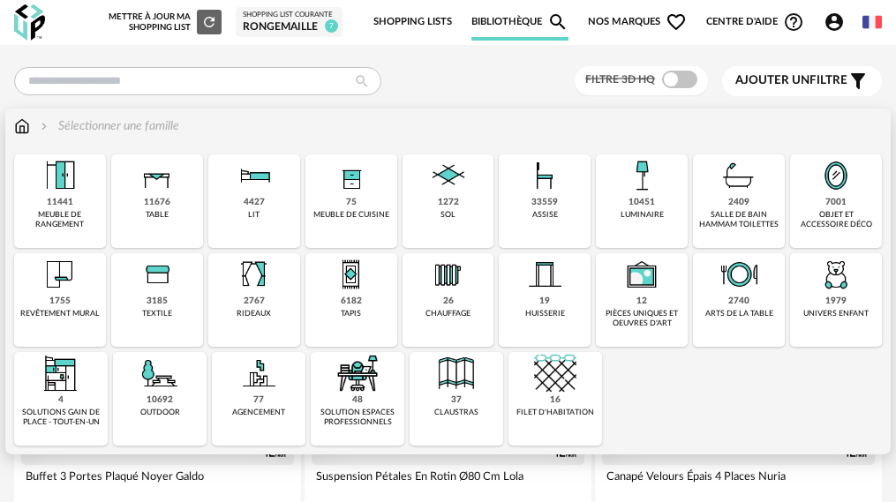
click at [620, 193] on img at bounding box center [641, 175] width 42 height 42
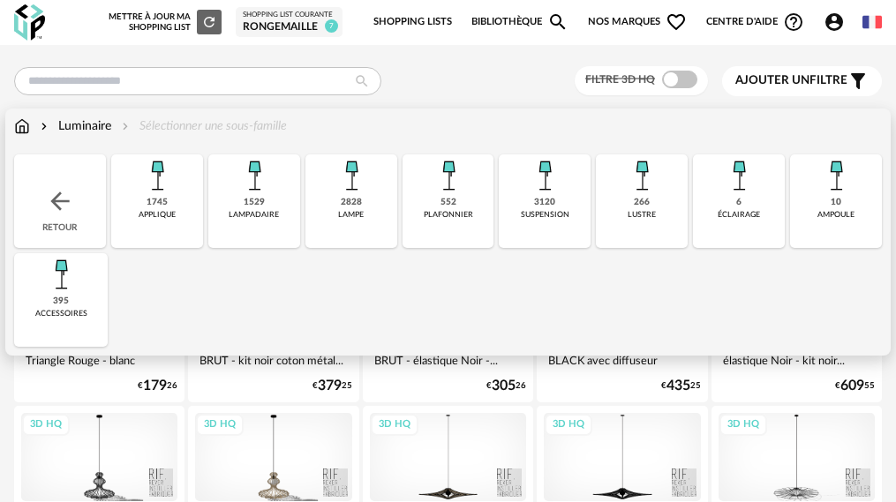
click at [156, 203] on div "1745 applique" at bounding box center [157, 201] width 92 height 94
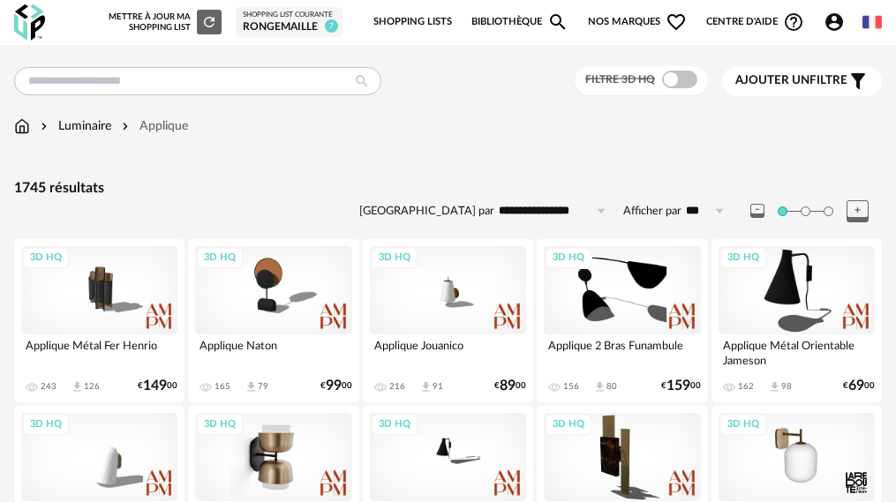
click at [266, 455] on div "3D HQ" at bounding box center [273, 457] width 156 height 88
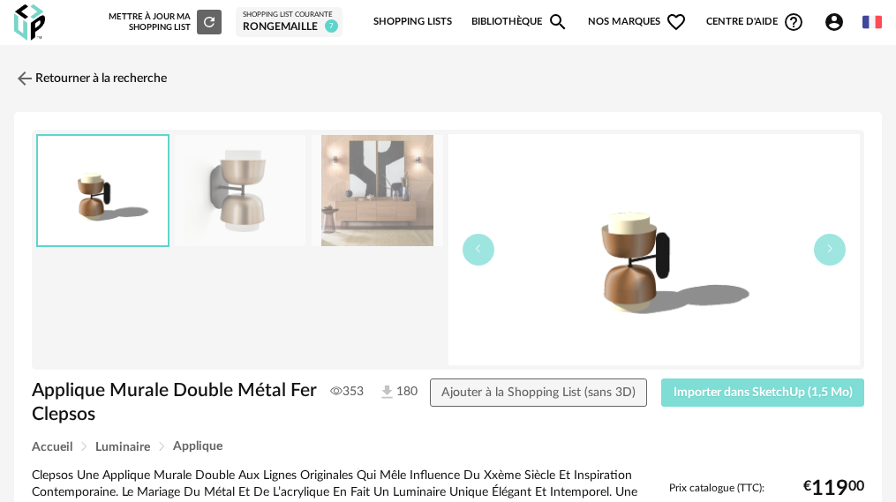
click at [712, 391] on span "Importer dans SketchUp (1,5 Mo)" at bounding box center [762, 392] width 179 height 12
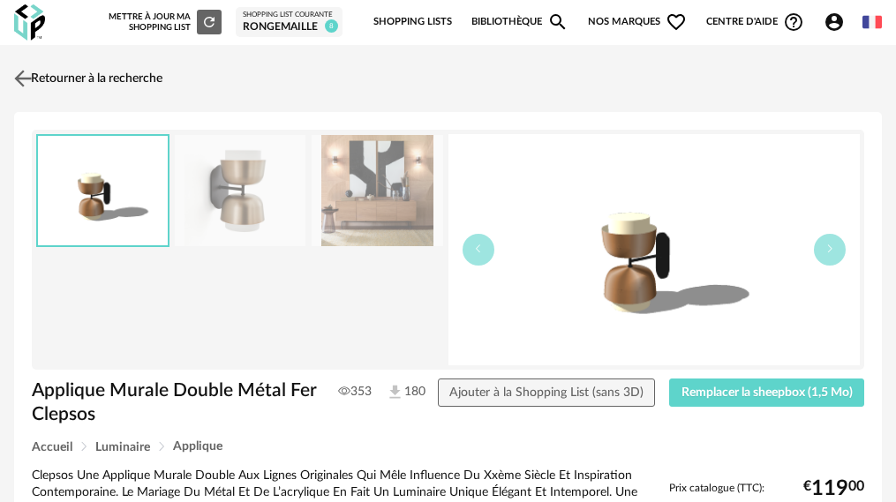
click at [24, 82] on img at bounding box center [24, 78] width 26 height 26
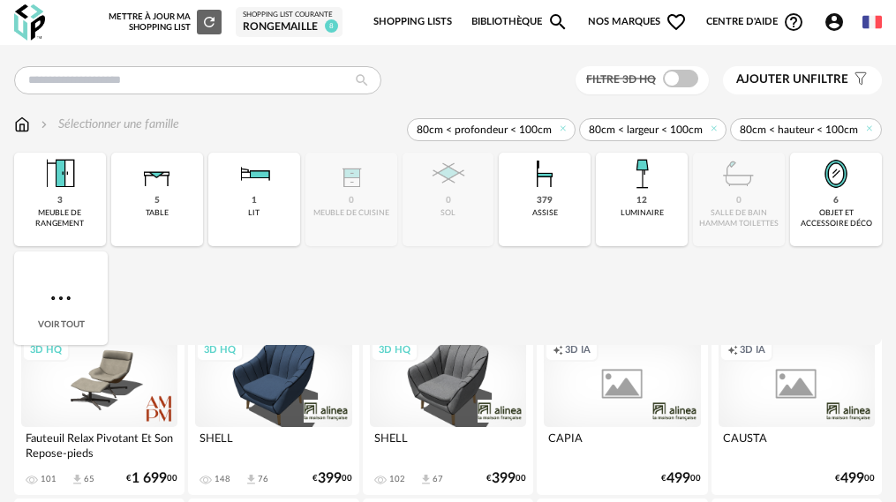
click at [154, 200] on div "5" at bounding box center [156, 200] width 5 height 11
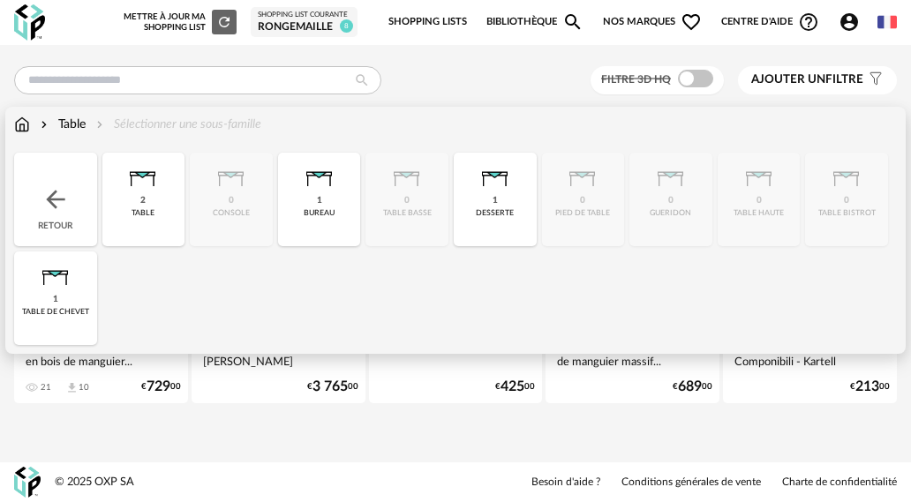
click at [54, 218] on div "Retour" at bounding box center [55, 200] width 83 height 94
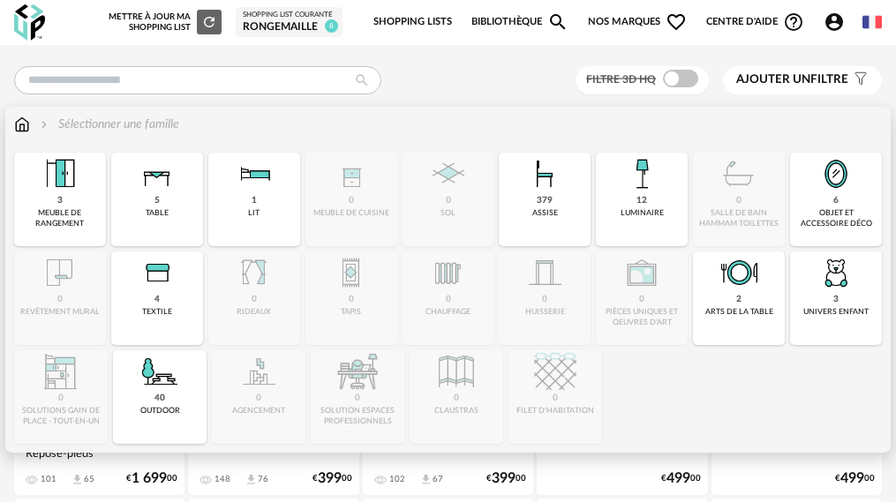
click at [146, 209] on div "table" at bounding box center [157, 213] width 23 height 10
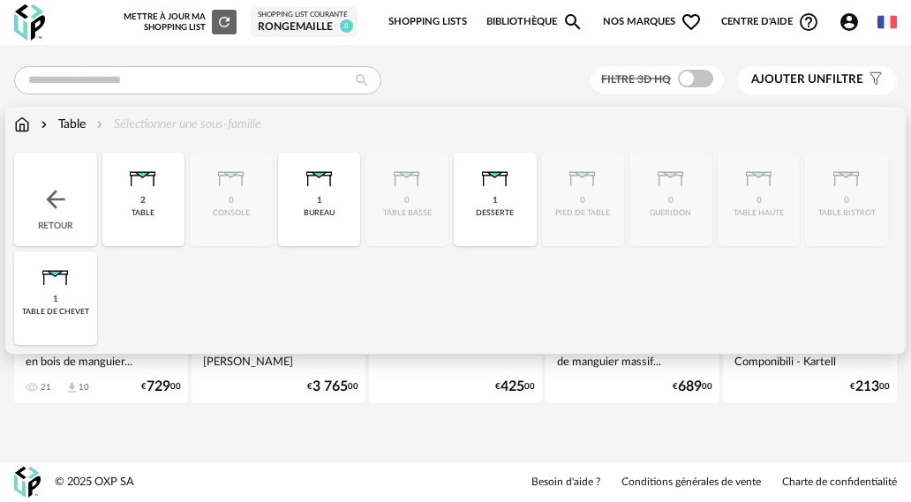
click at [420, 184] on div "Close icon Retour 2 table 0 console 1 bureau 0 table basse 1 desserte 0 pied de…" at bounding box center [455, 249] width 882 height 192
click at [58, 184] on div "Retour" at bounding box center [55, 200] width 83 height 94
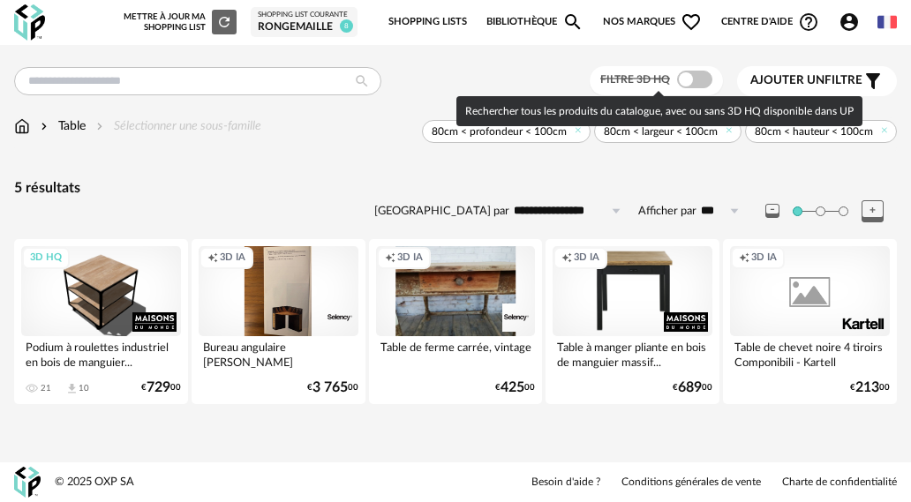
click at [699, 85] on span at bounding box center [694, 80] width 35 height 18
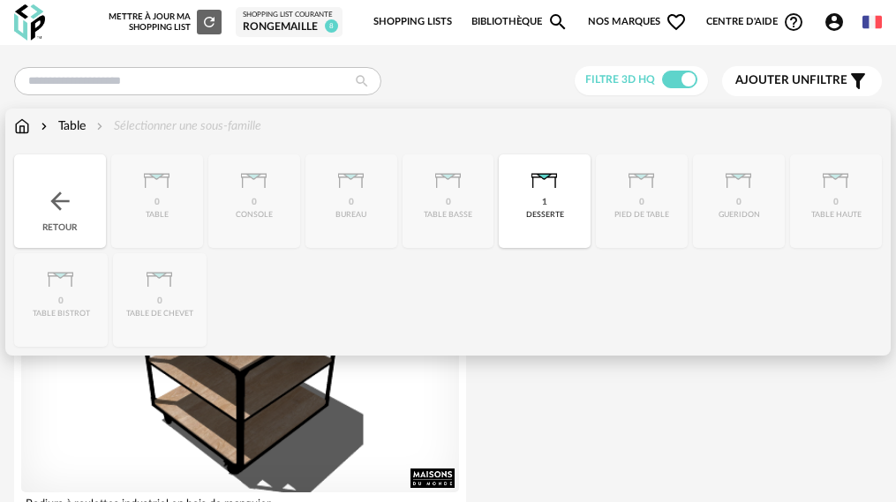
click at [70, 128] on div "Table" at bounding box center [61, 126] width 49 height 18
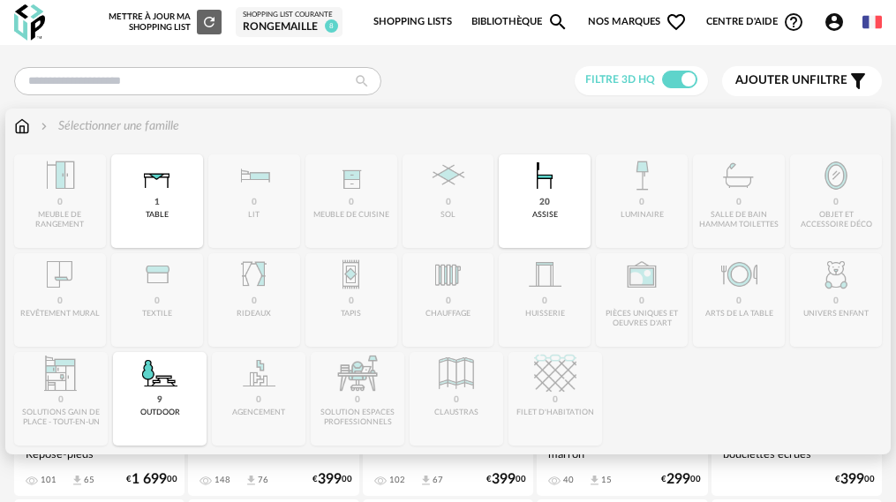
click at [16, 124] on img at bounding box center [22, 126] width 16 height 18
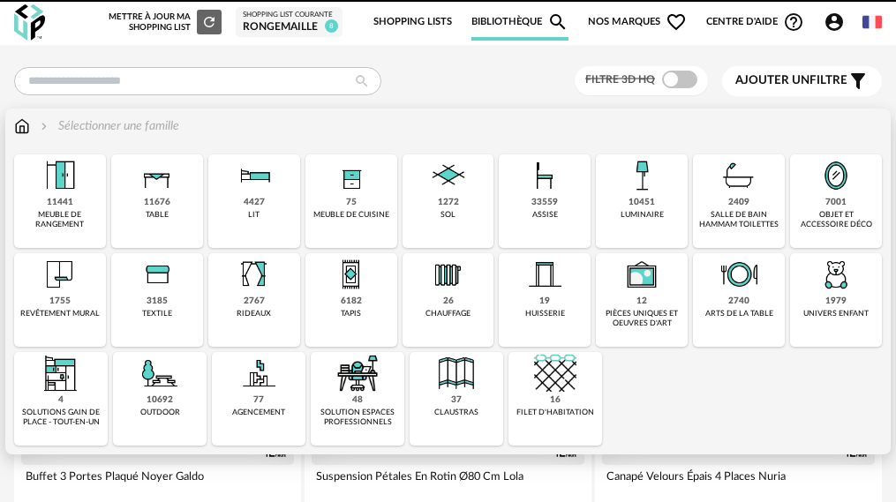
click at [154, 214] on div "table" at bounding box center [157, 215] width 23 height 10
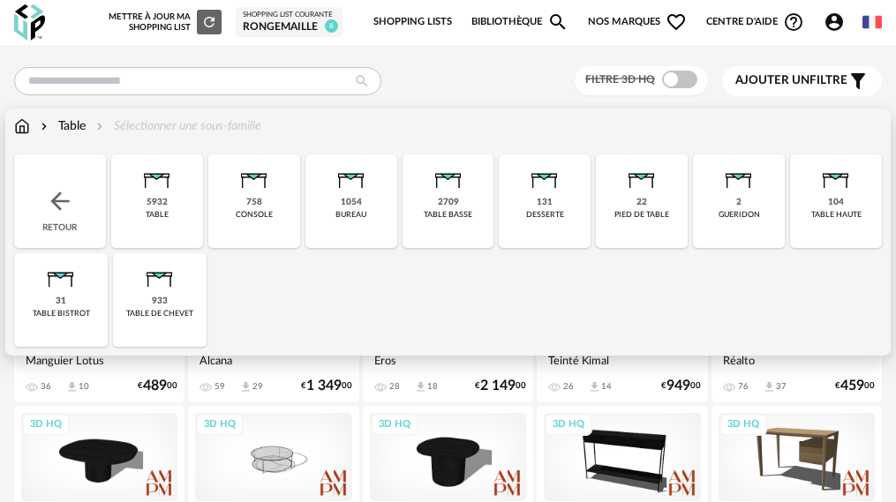
click at [427, 200] on div "2709 table basse" at bounding box center [448, 201] width 92 height 94
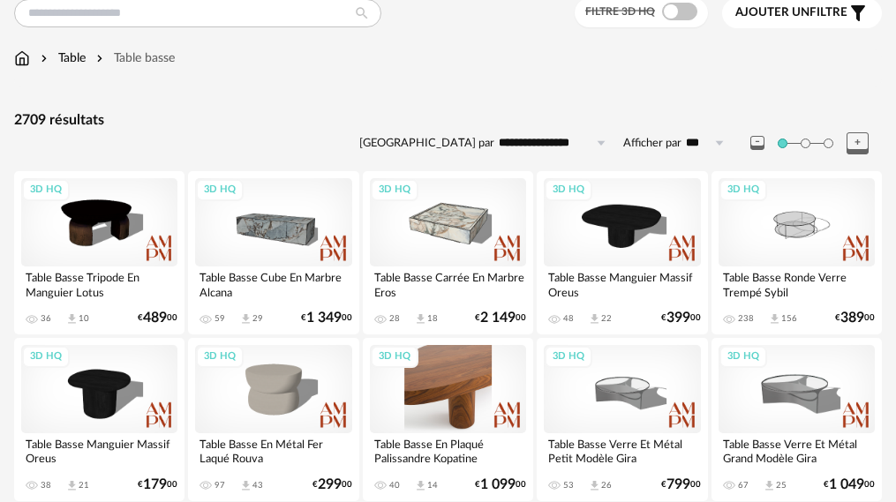
scroll to position [88, 0]
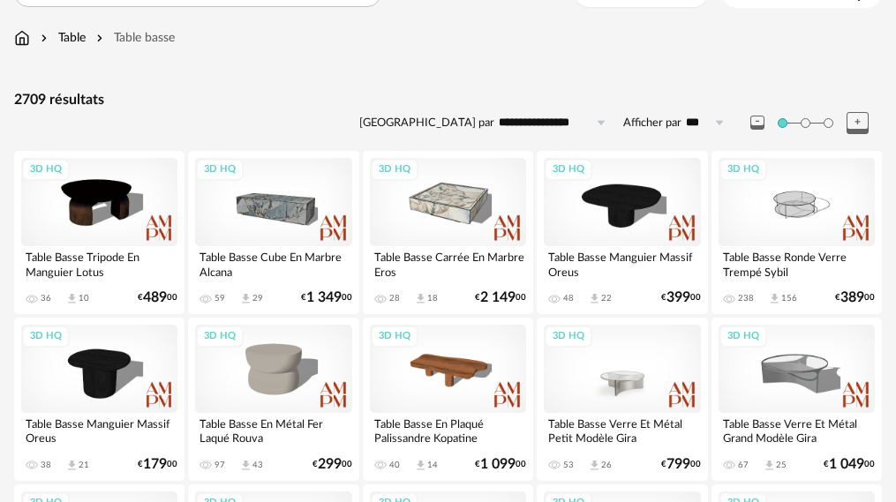
click at [647, 372] on div "3D HQ" at bounding box center [622, 369] width 156 height 88
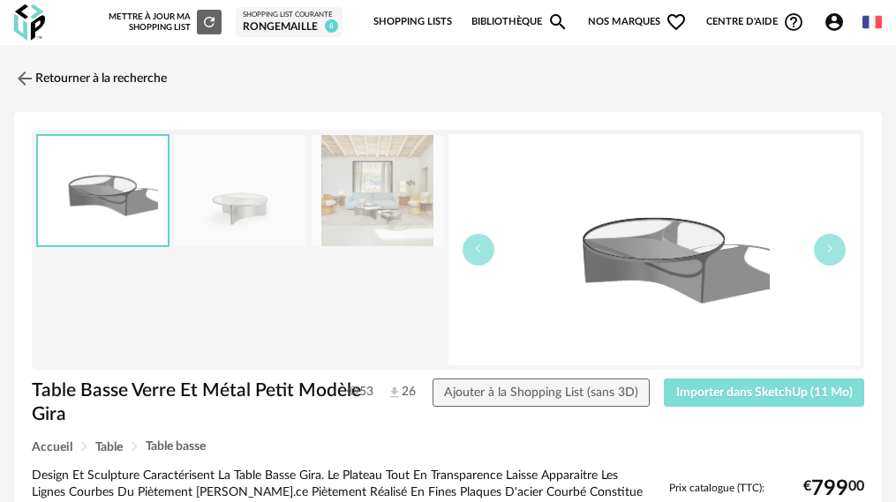
click at [702, 402] on button "Importer dans SketchUp (11 Mo)" at bounding box center [764, 393] width 200 height 28
